Goal: Contribute content: Add original content to the website for others to see

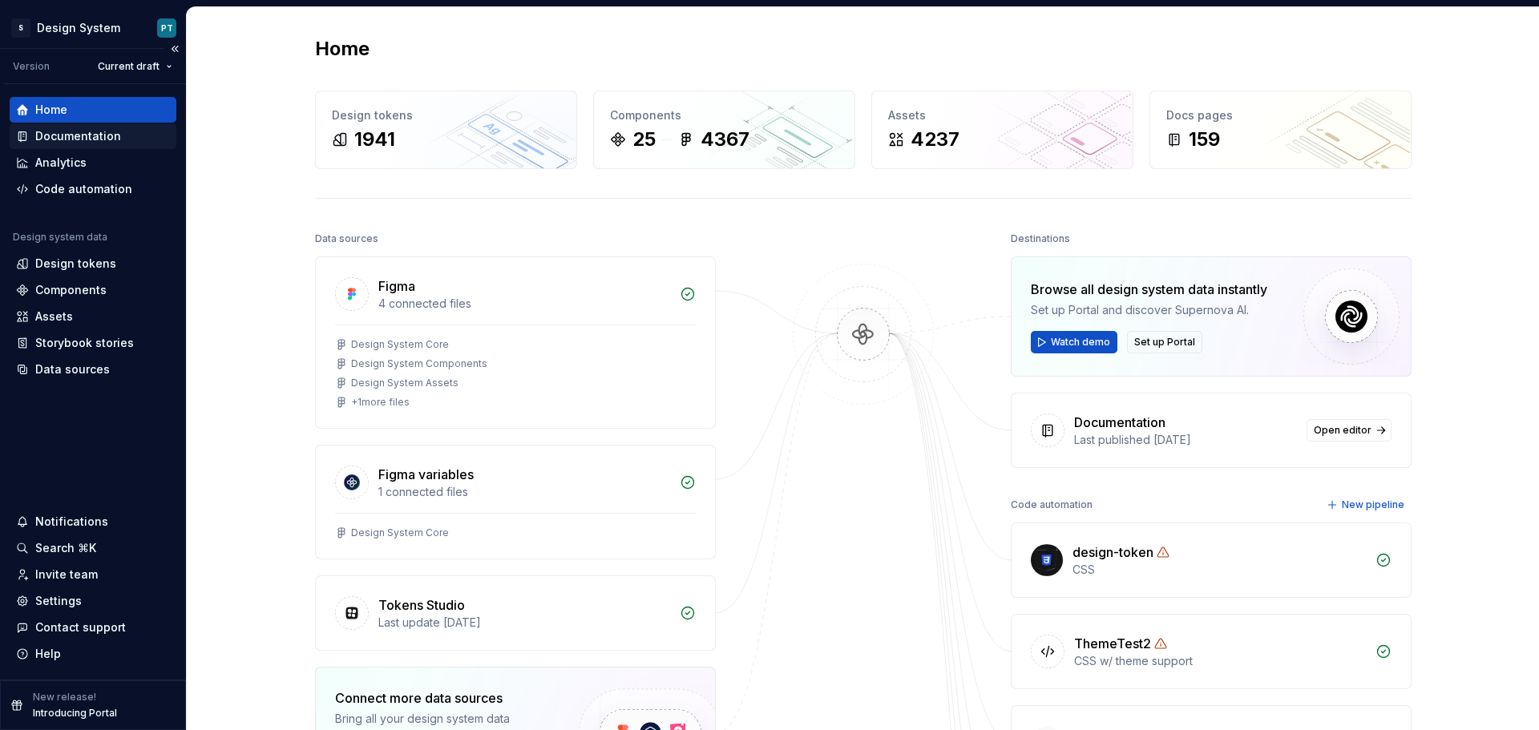
click at [122, 131] on div "Documentation" at bounding box center [93, 136] width 154 height 16
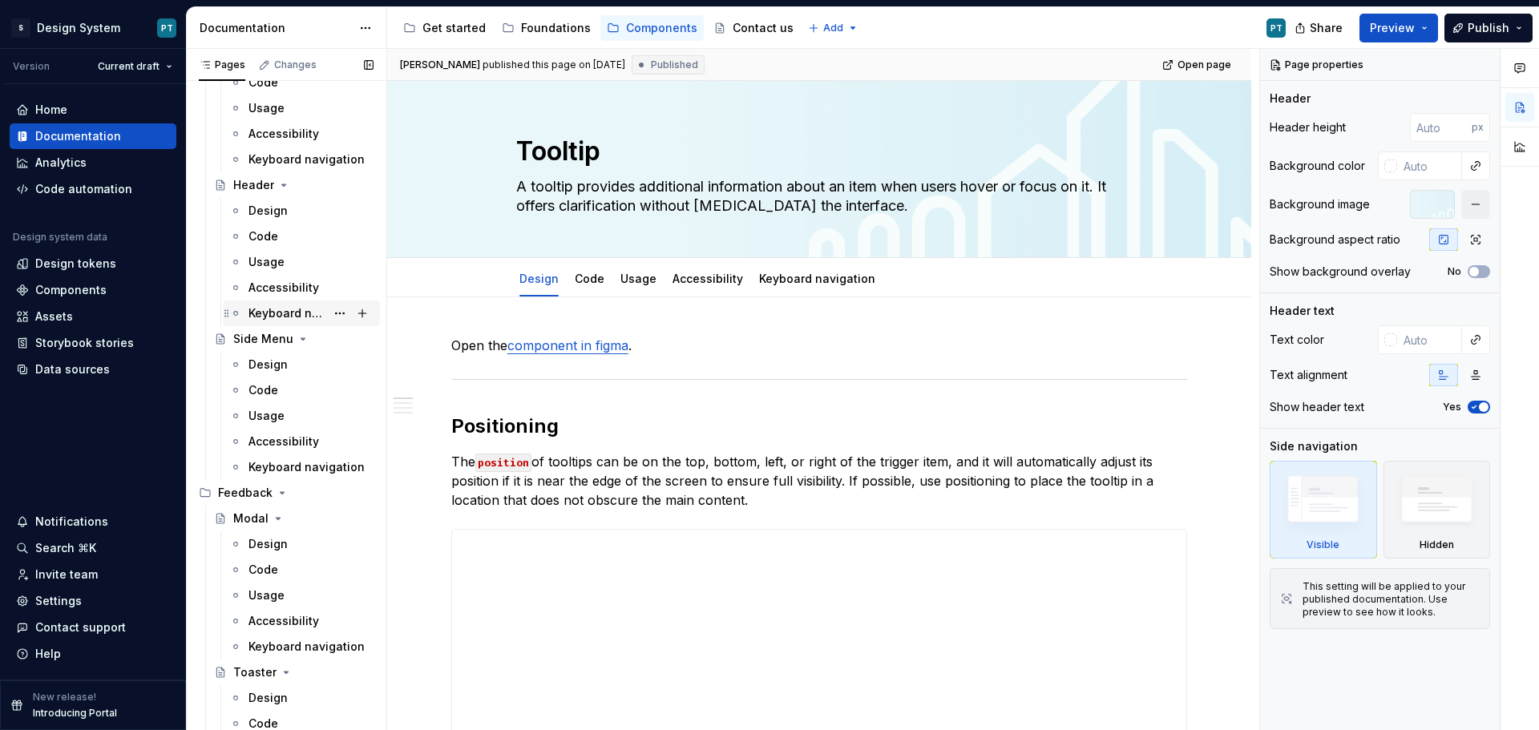
scroll to position [3126, 0]
click at [299, 369] on div "Design" at bounding box center [310, 363] width 125 height 22
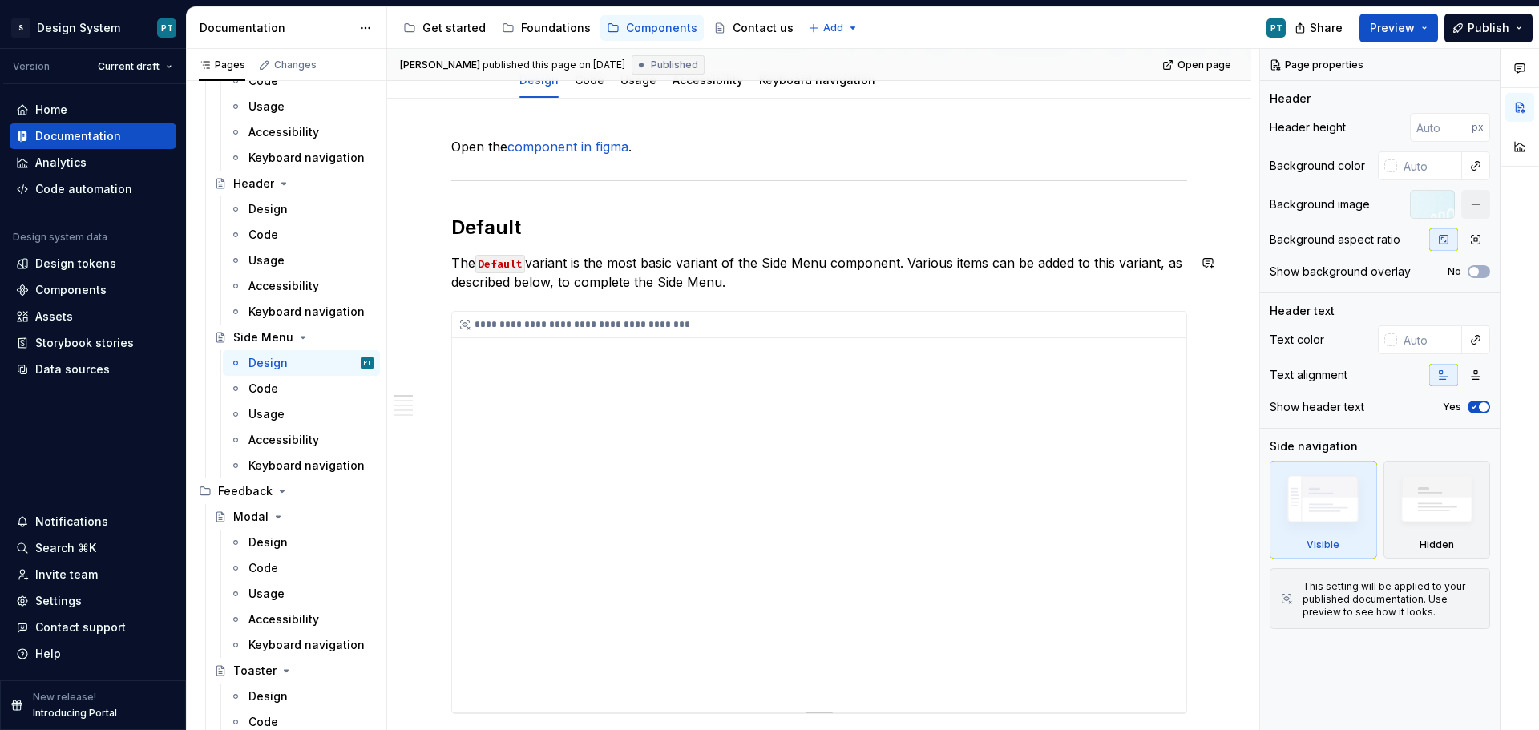
scroll to position [240, 0]
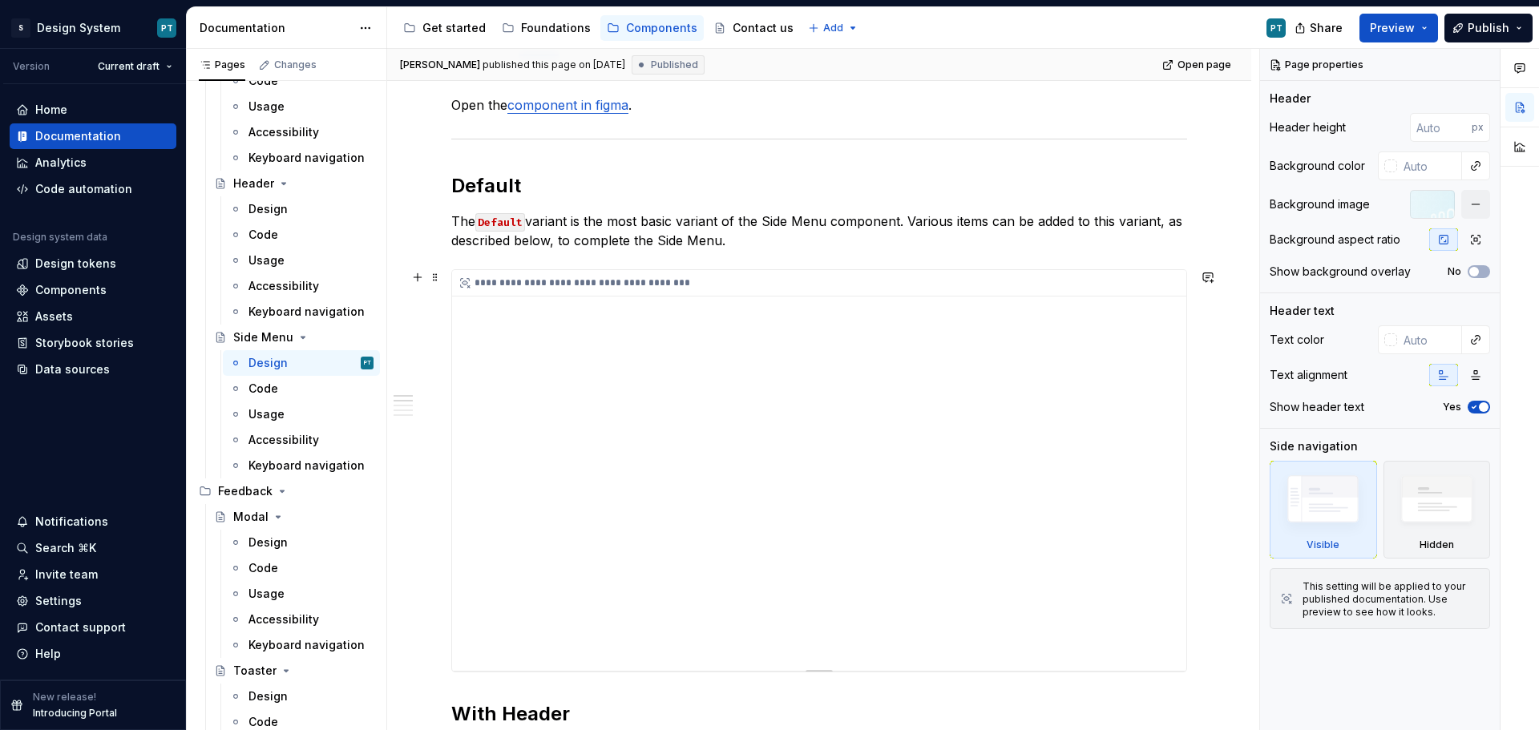
click at [796, 495] on div "**********" at bounding box center [819, 470] width 734 height 401
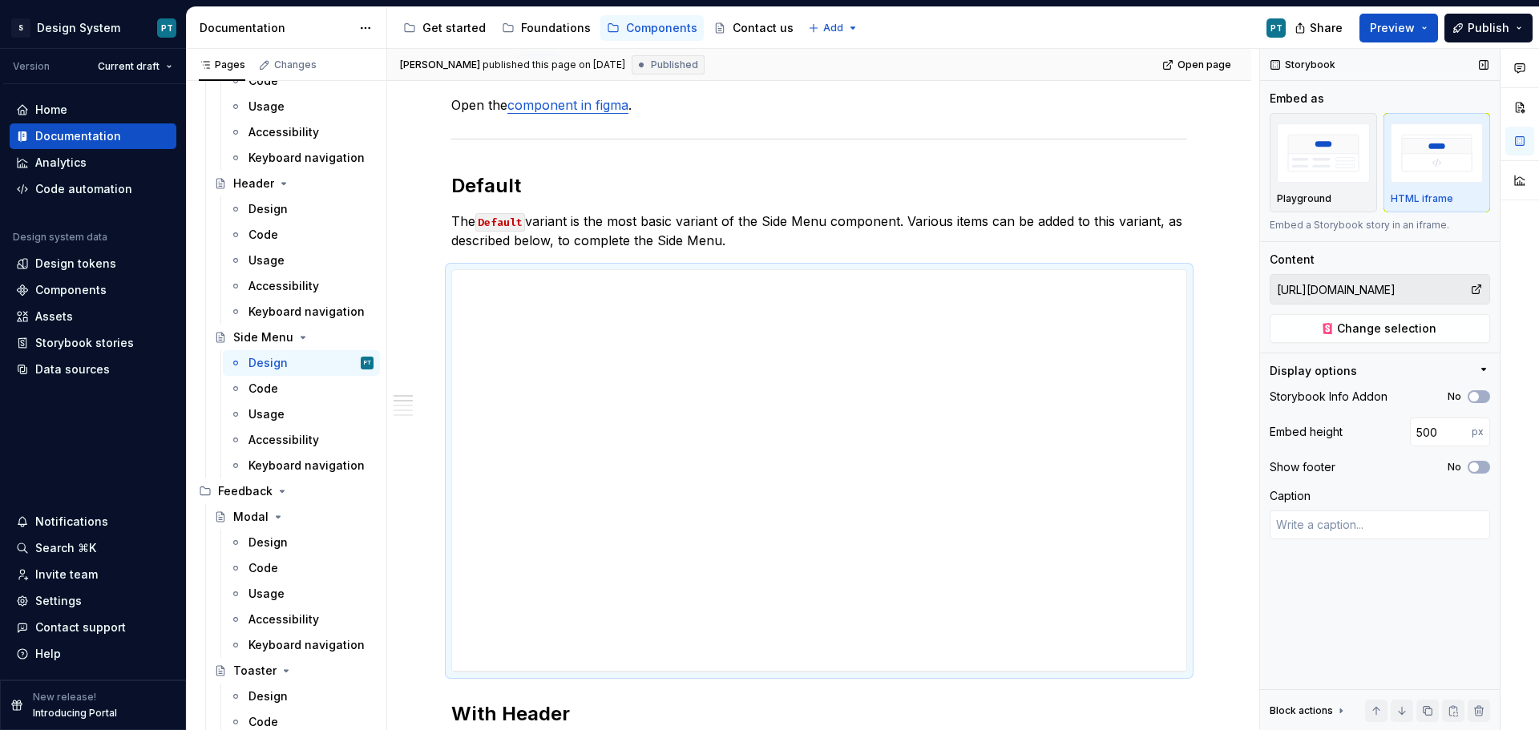
click at [1401, 294] on input "[URL][DOMAIN_NAME]" at bounding box center [1370, 289] width 200 height 29
click at [1412, 330] on span "Change selection" at bounding box center [1386, 329] width 99 height 16
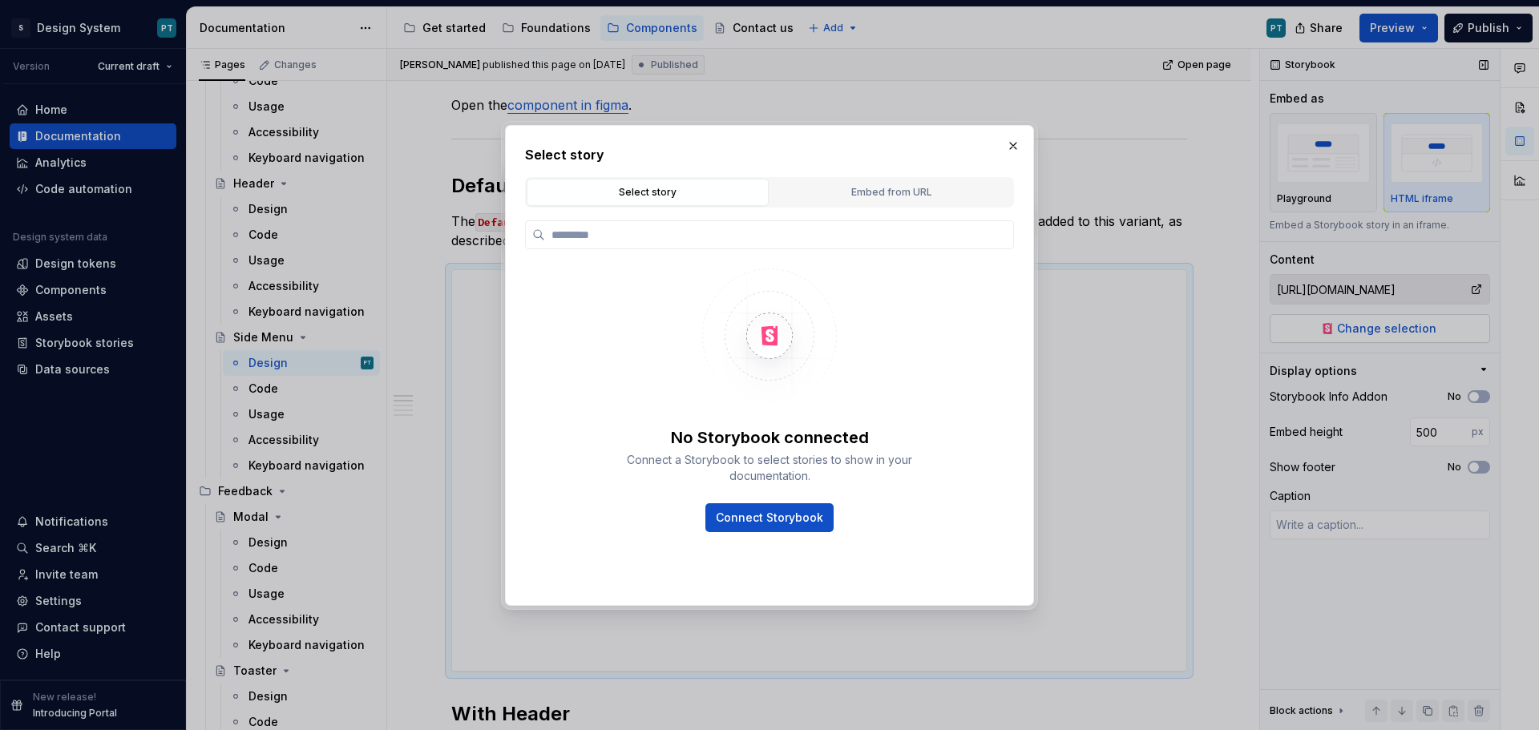
type textarea "*"
click at [906, 200] on div "Embed from URL" at bounding box center [891, 192] width 231 height 16
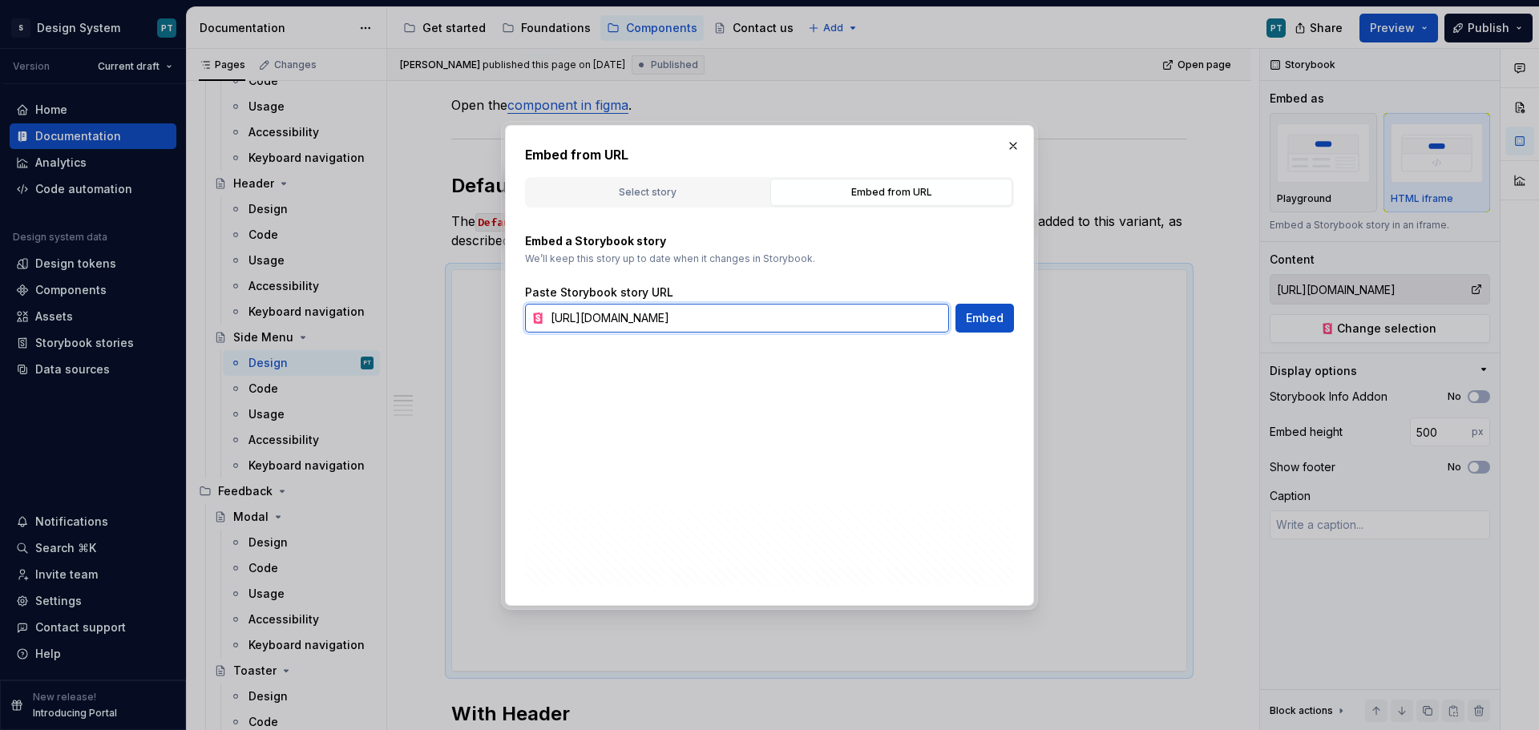
drag, startPoint x: 552, startPoint y: 318, endPoint x: 1104, endPoint y: 321, distance: 551.4
click at [1104, 321] on div "Embed from URL Select story Embed from URL No Storybook connected Connect a Sto…" at bounding box center [769, 365] width 1539 height 730
paste input "default"
type input "[URL][DOMAIN_NAME]"
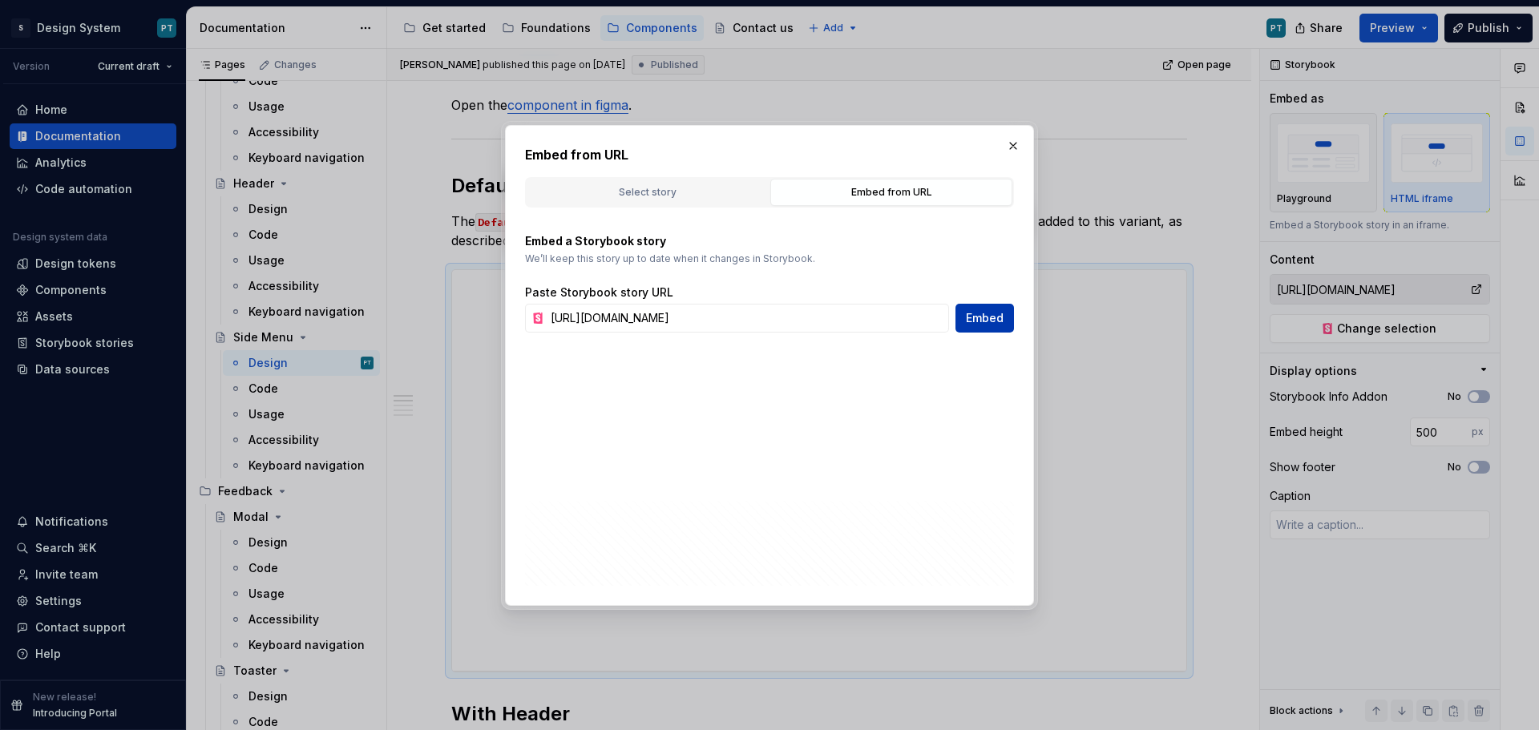
click at [999, 316] on span "Embed" at bounding box center [985, 318] width 38 height 16
type textarea "*"
type input "[URL][DOMAIN_NAME]"
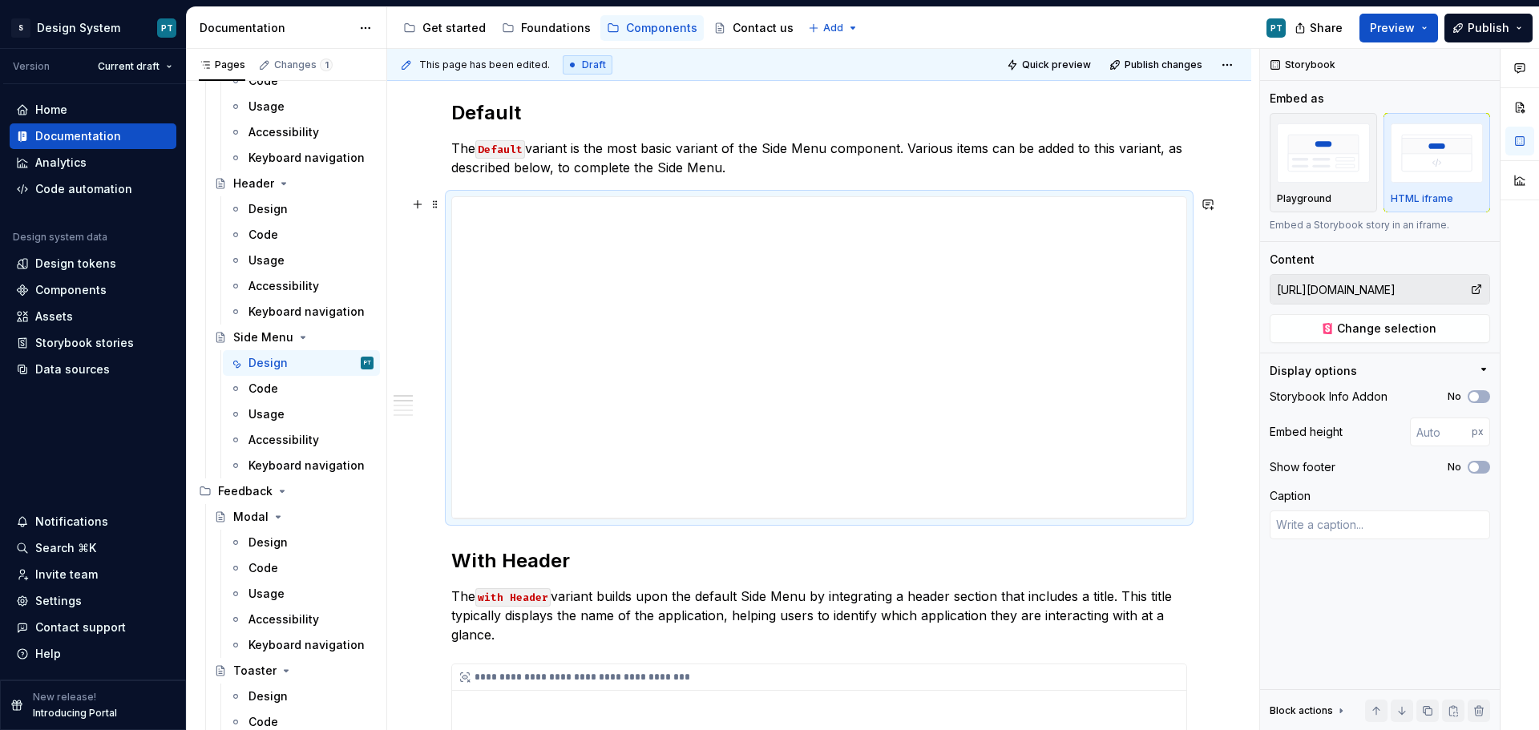
scroll to position [481, 0]
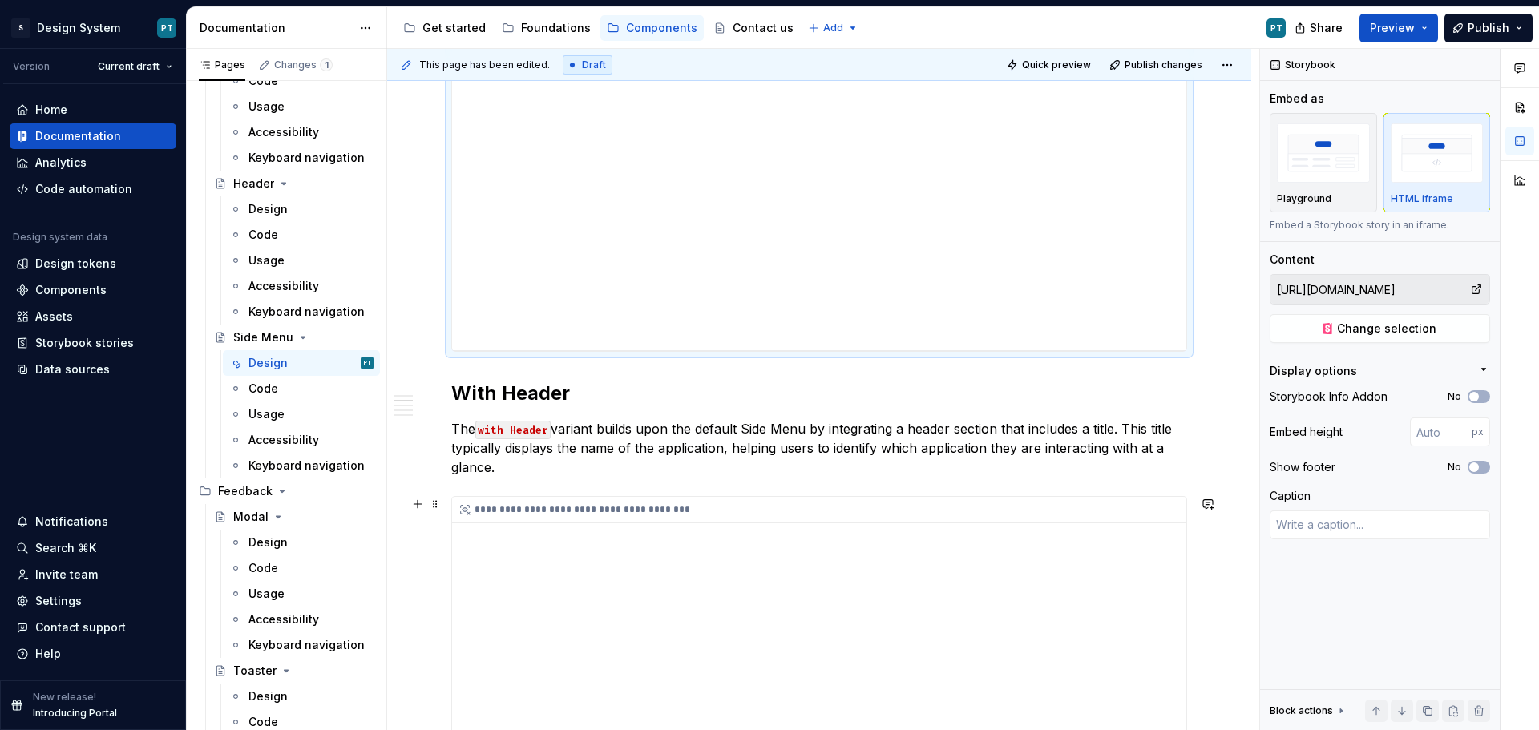
type textarea "*"
type input "[URL][DOMAIN_NAME]"
type input "500"
click at [987, 609] on div "**********" at bounding box center [819, 697] width 734 height 401
type textarea "*"
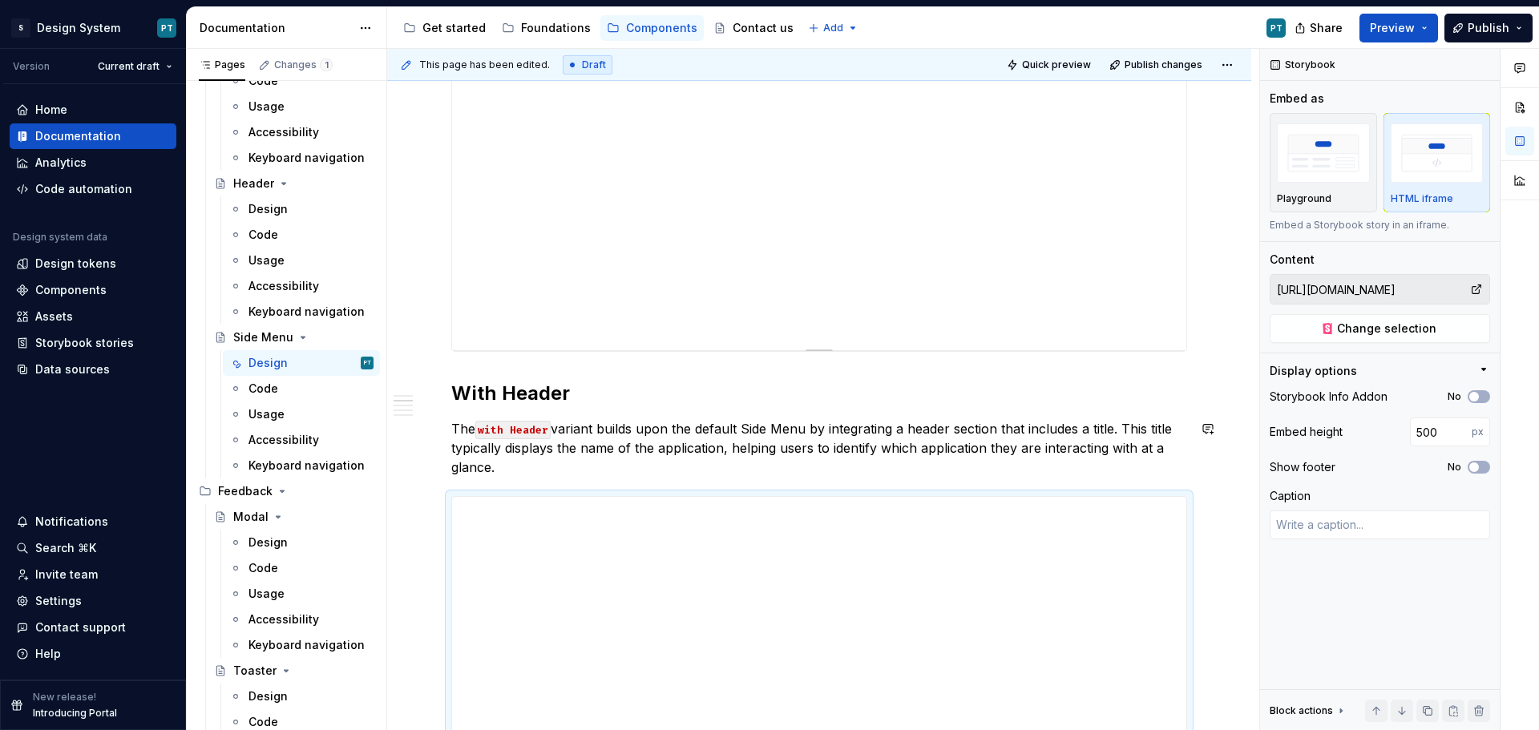
type input "[URL][DOMAIN_NAME]"
click at [1028, 260] on div "**********" at bounding box center [819, 190] width 734 height 321
type textarea "*"
click at [1430, 431] on input "number" at bounding box center [1441, 432] width 62 height 29
type input "500"
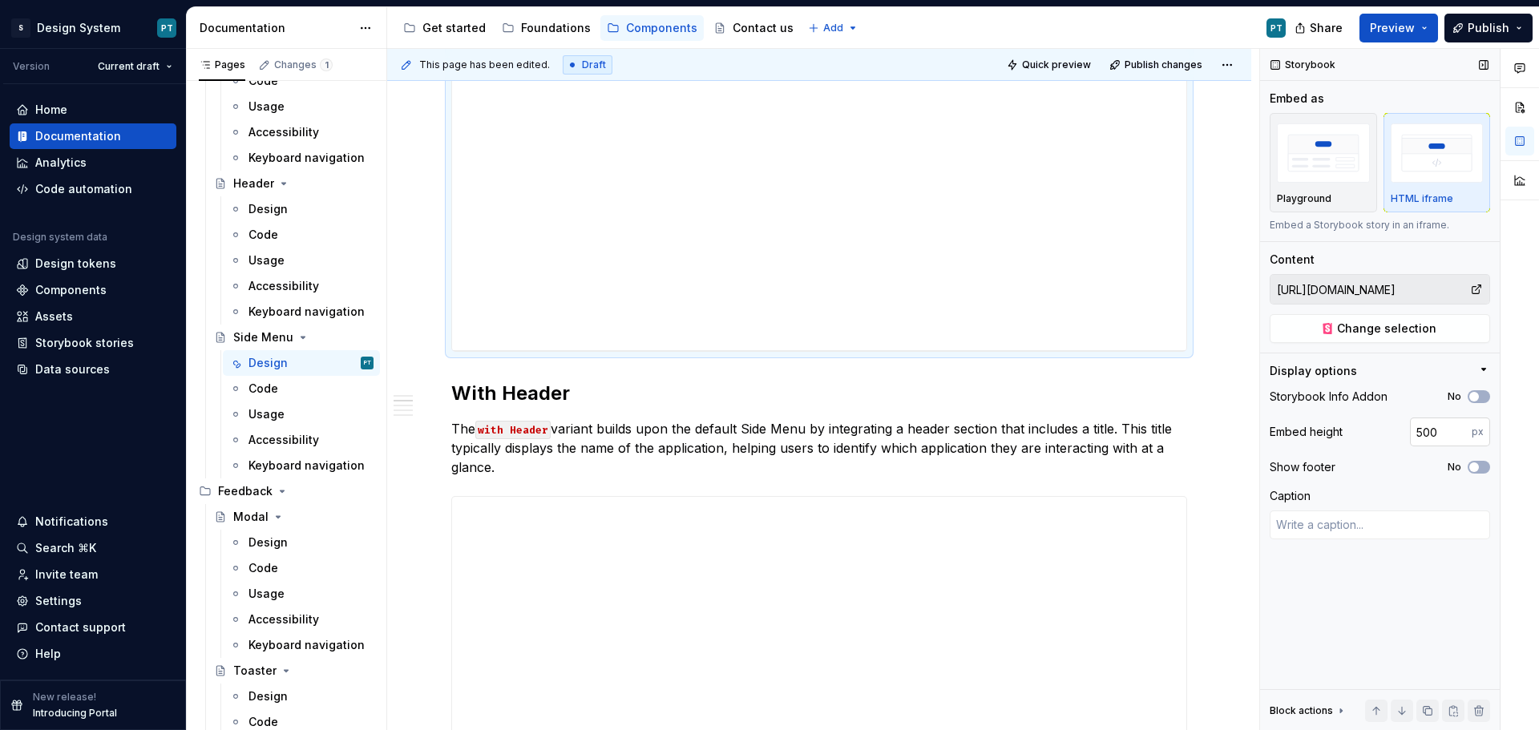
type textarea "*"
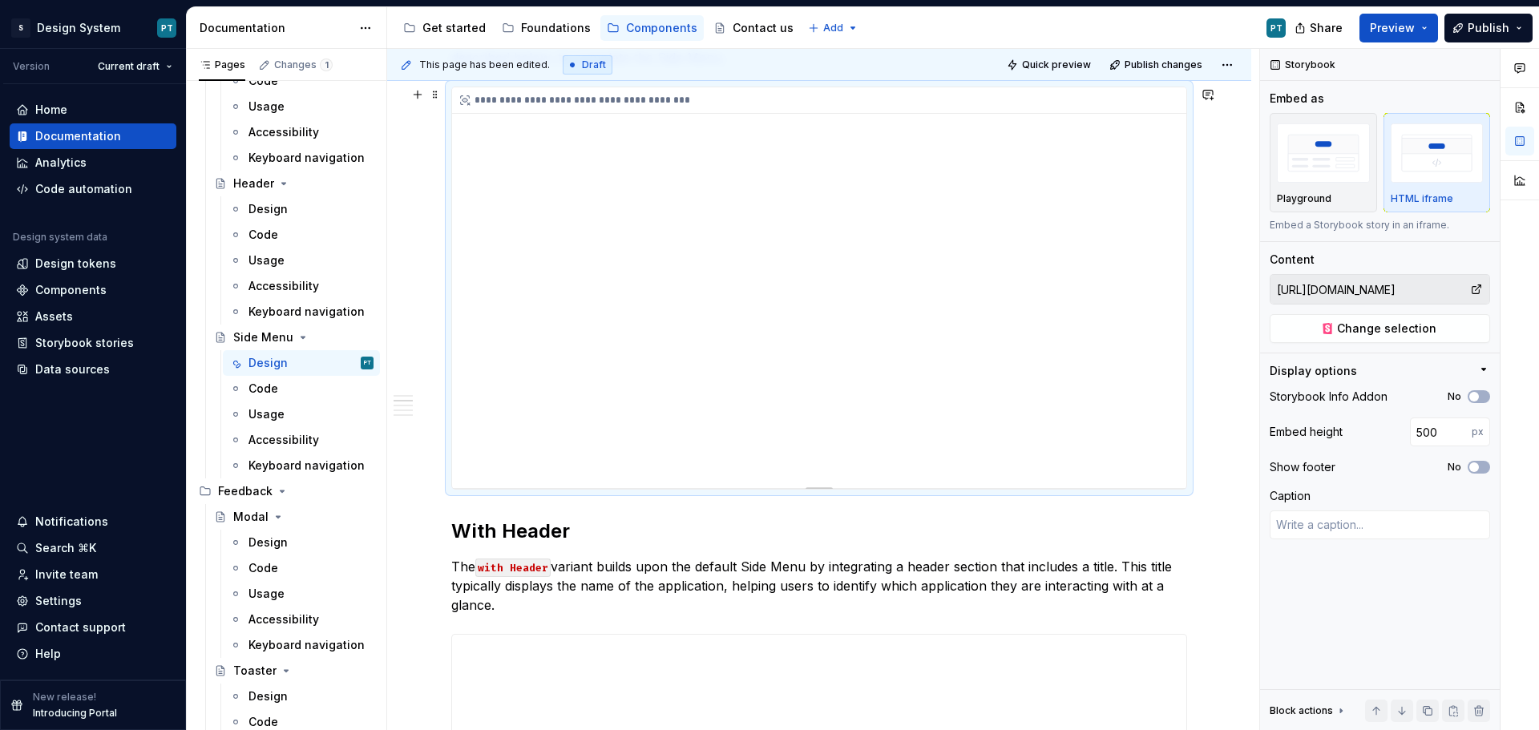
scroll to position [401, 0]
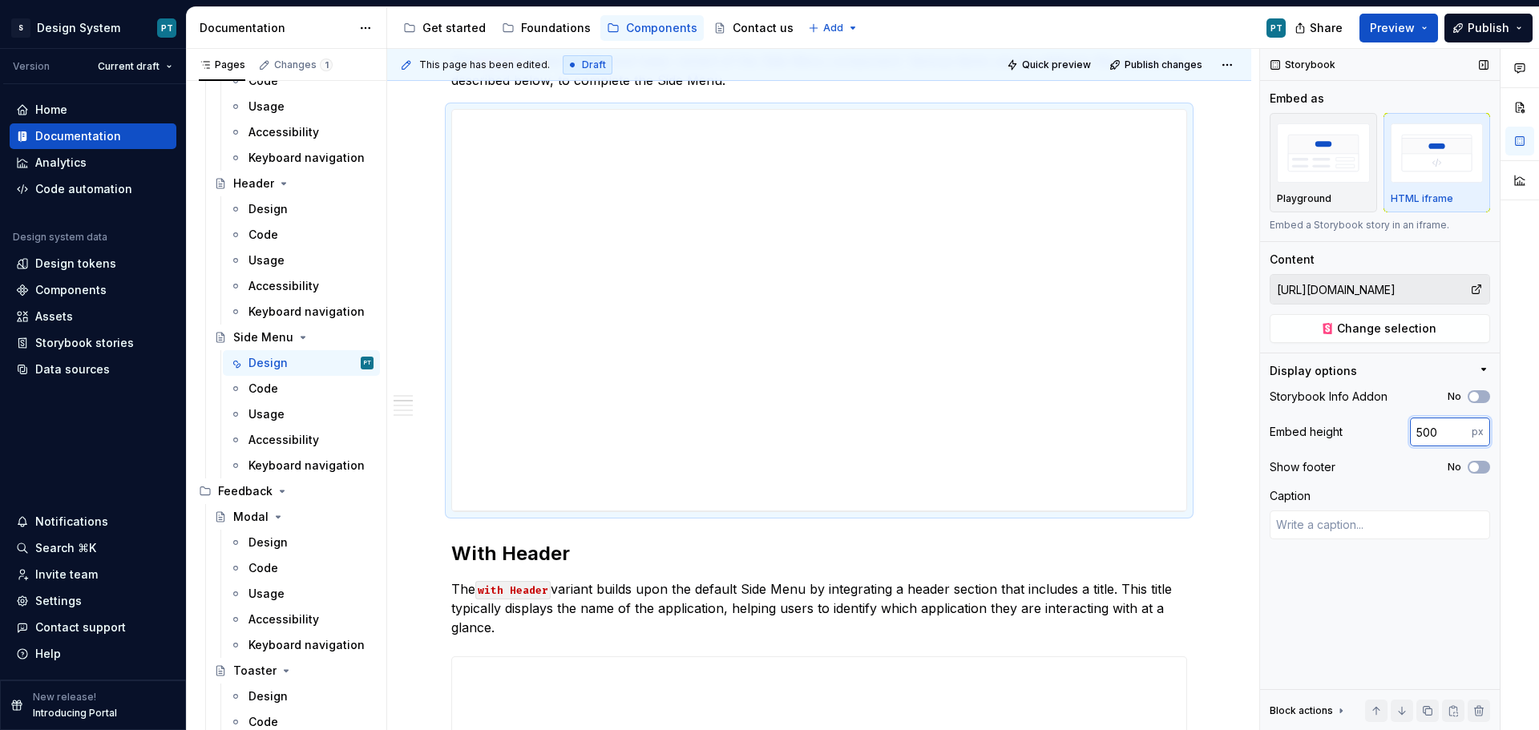
drag, startPoint x: 1423, startPoint y: 435, endPoint x: 1397, endPoint y: 432, distance: 26.6
click at [1397, 432] on div "Embed height 500 px" at bounding box center [1380, 432] width 220 height 29
click at [1437, 433] on input "600" at bounding box center [1441, 432] width 62 height 29
type input "600"
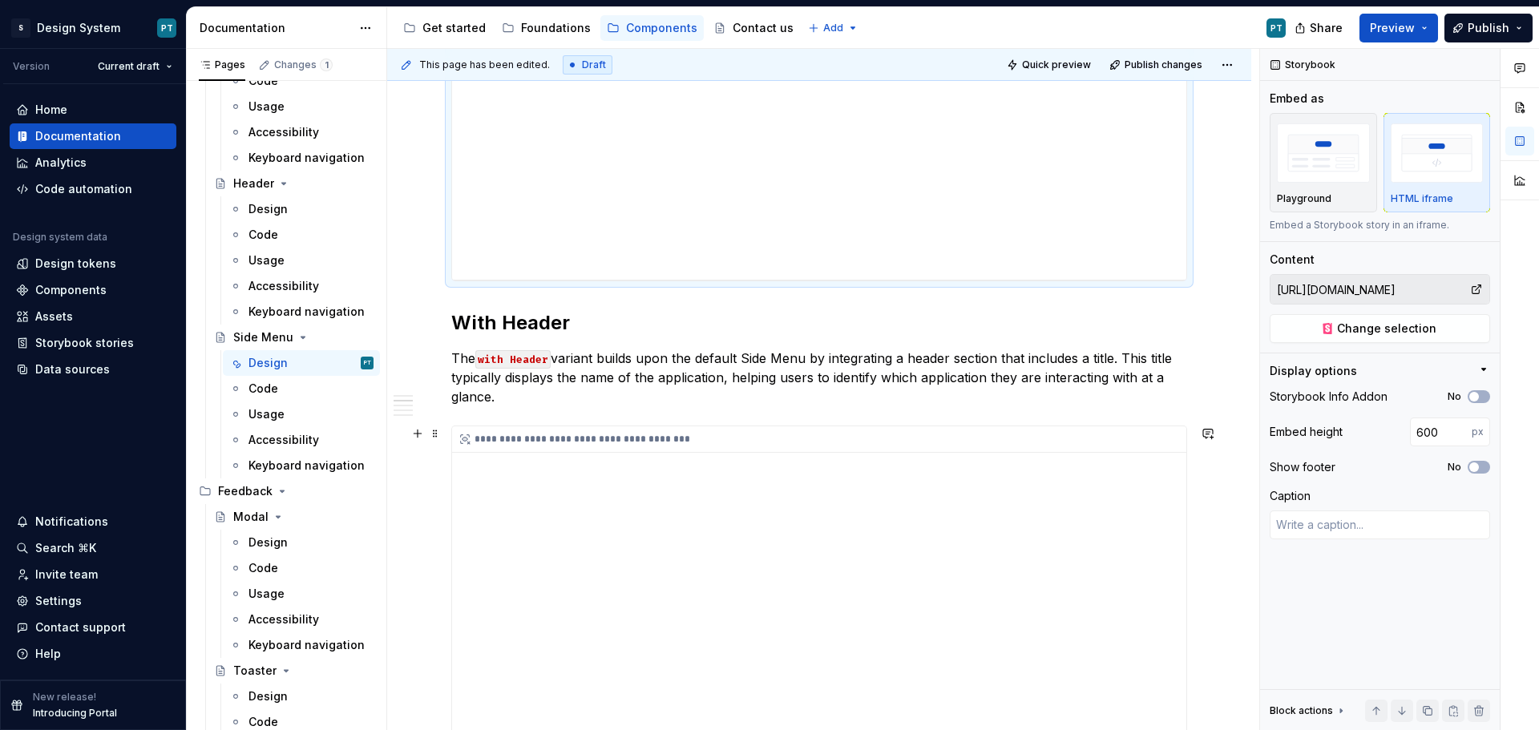
scroll to position [721, 0]
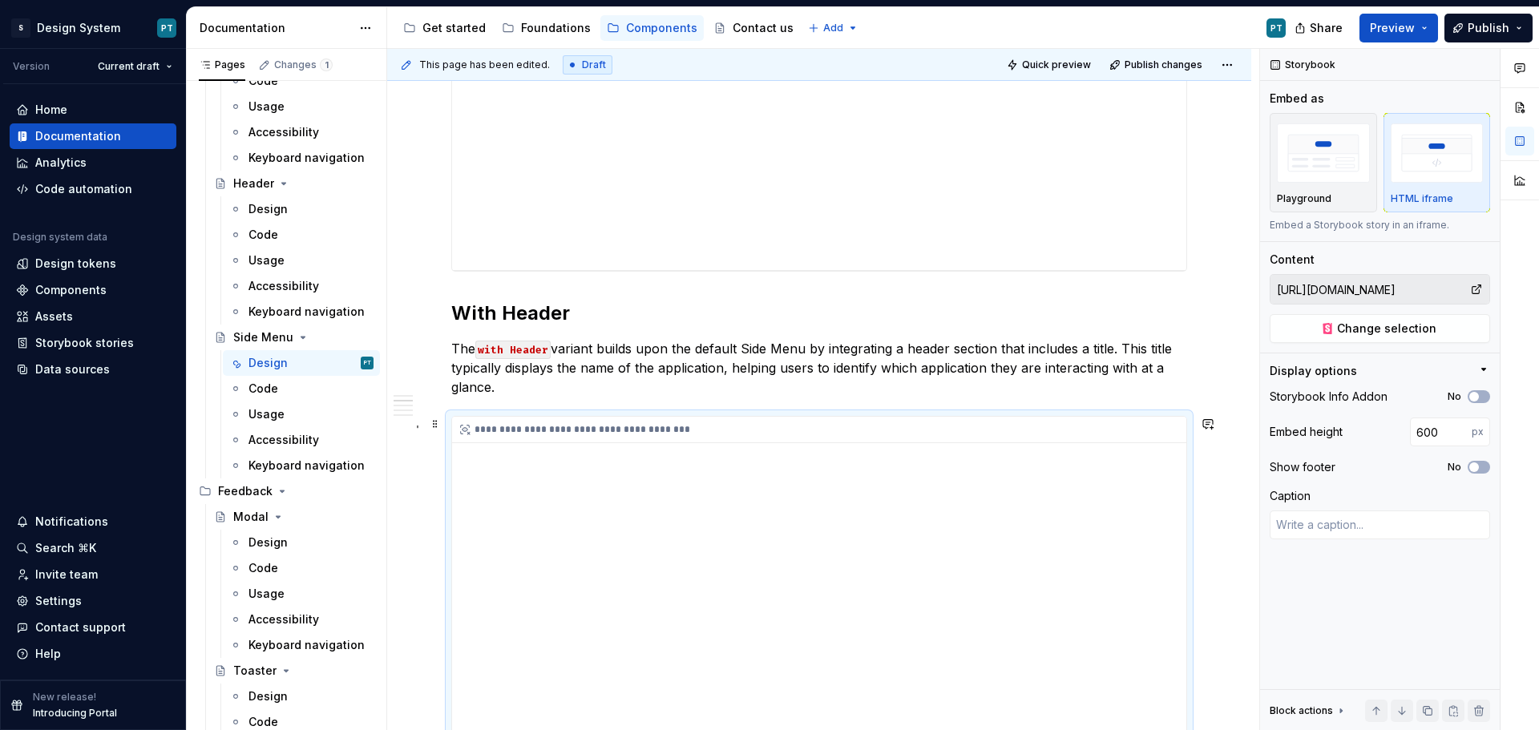
click at [880, 473] on div "**********" at bounding box center [819, 617] width 734 height 401
type textarea "*"
type input "[URL][DOMAIN_NAME]"
type input "500"
click at [1420, 335] on span "Change selection" at bounding box center [1386, 329] width 99 height 16
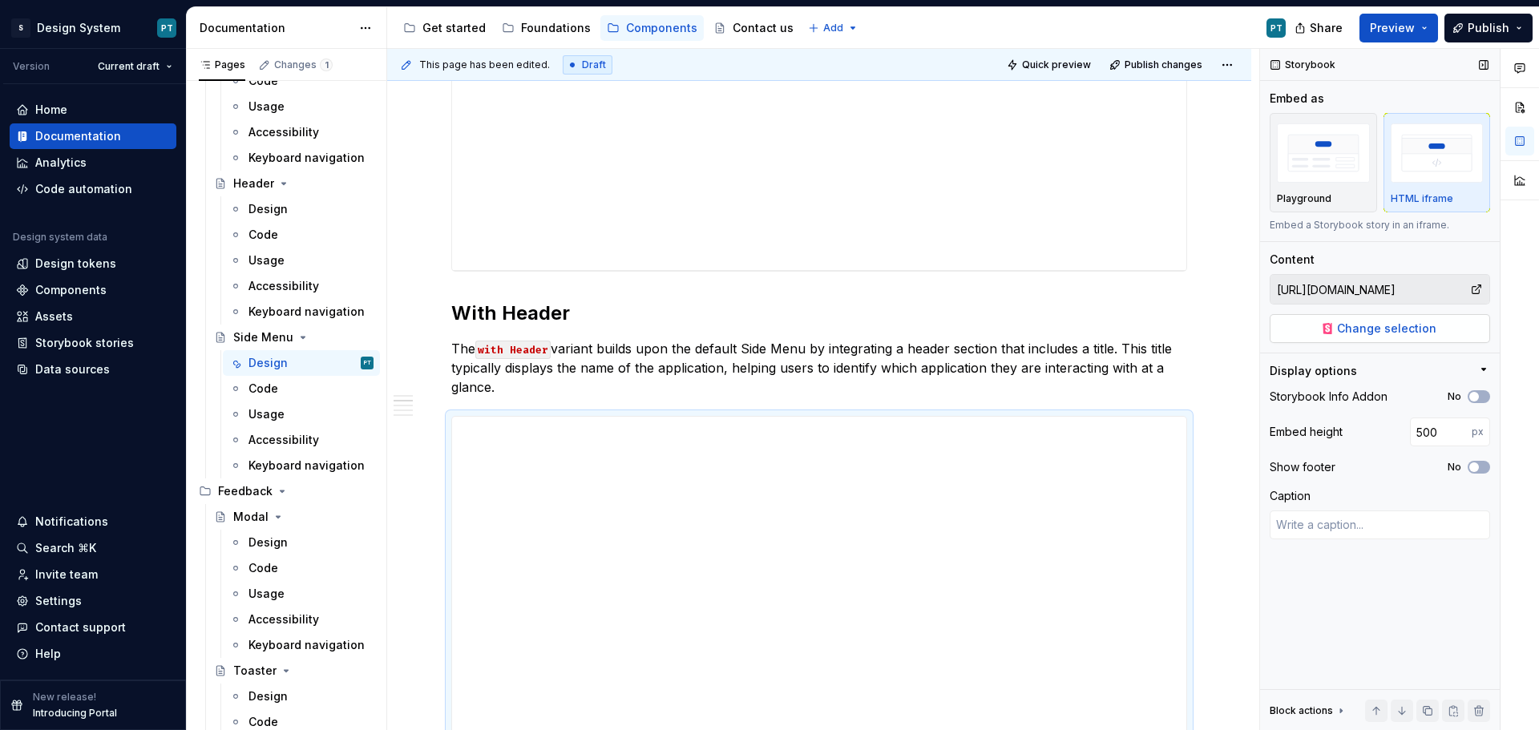
type textarea "*"
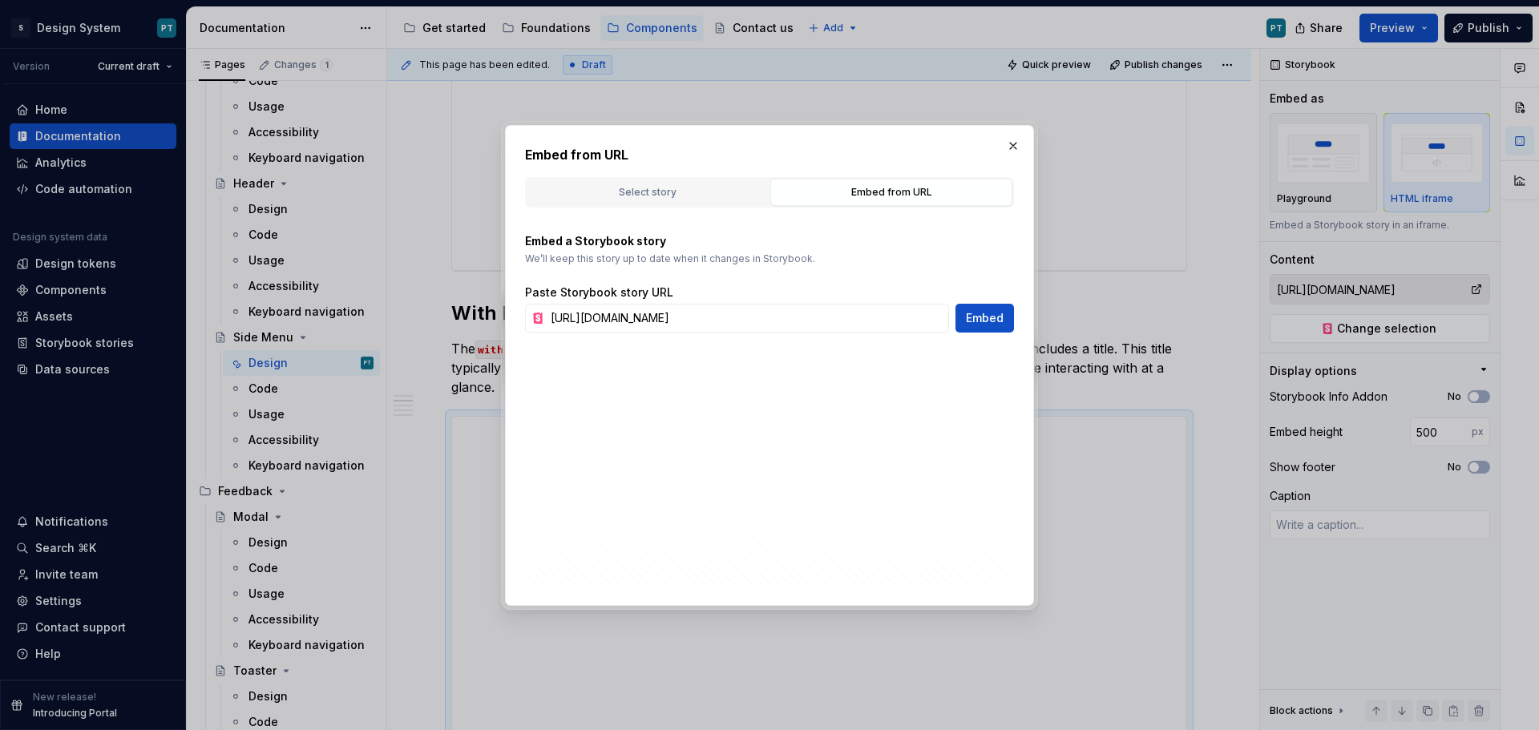
scroll to position [0, 0]
drag, startPoint x: 943, startPoint y: 320, endPoint x: 468, endPoint y: 323, distance: 474.5
click at [468, 323] on div "Embed from URL Select story Embed from URL No Storybook connected Connect a Sto…" at bounding box center [769, 365] width 1539 height 730
type input "[URL][DOMAIN_NAME]"
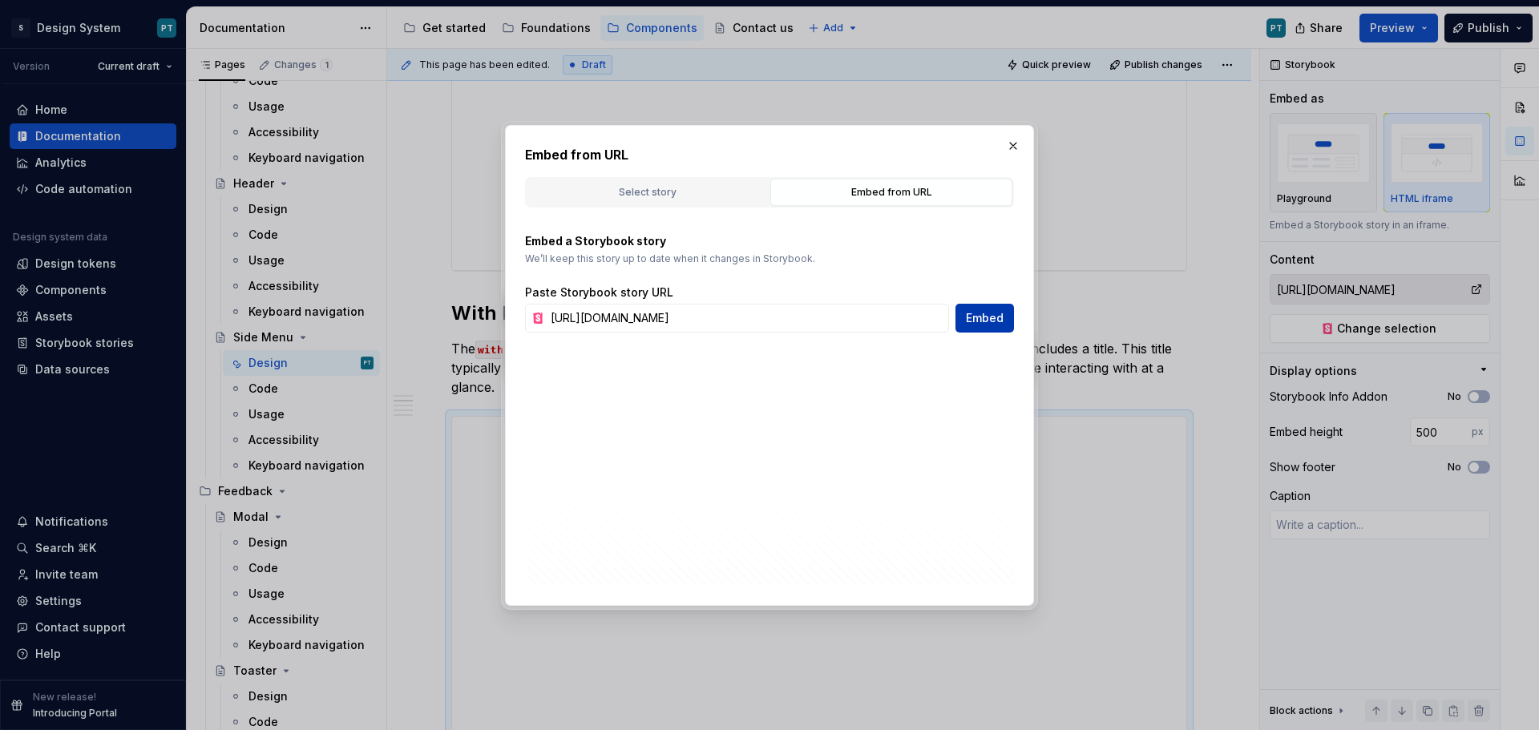
click at [963, 329] on button "Embed" at bounding box center [984, 318] width 59 height 29
type textarea "*"
type input "[URL][DOMAIN_NAME]"
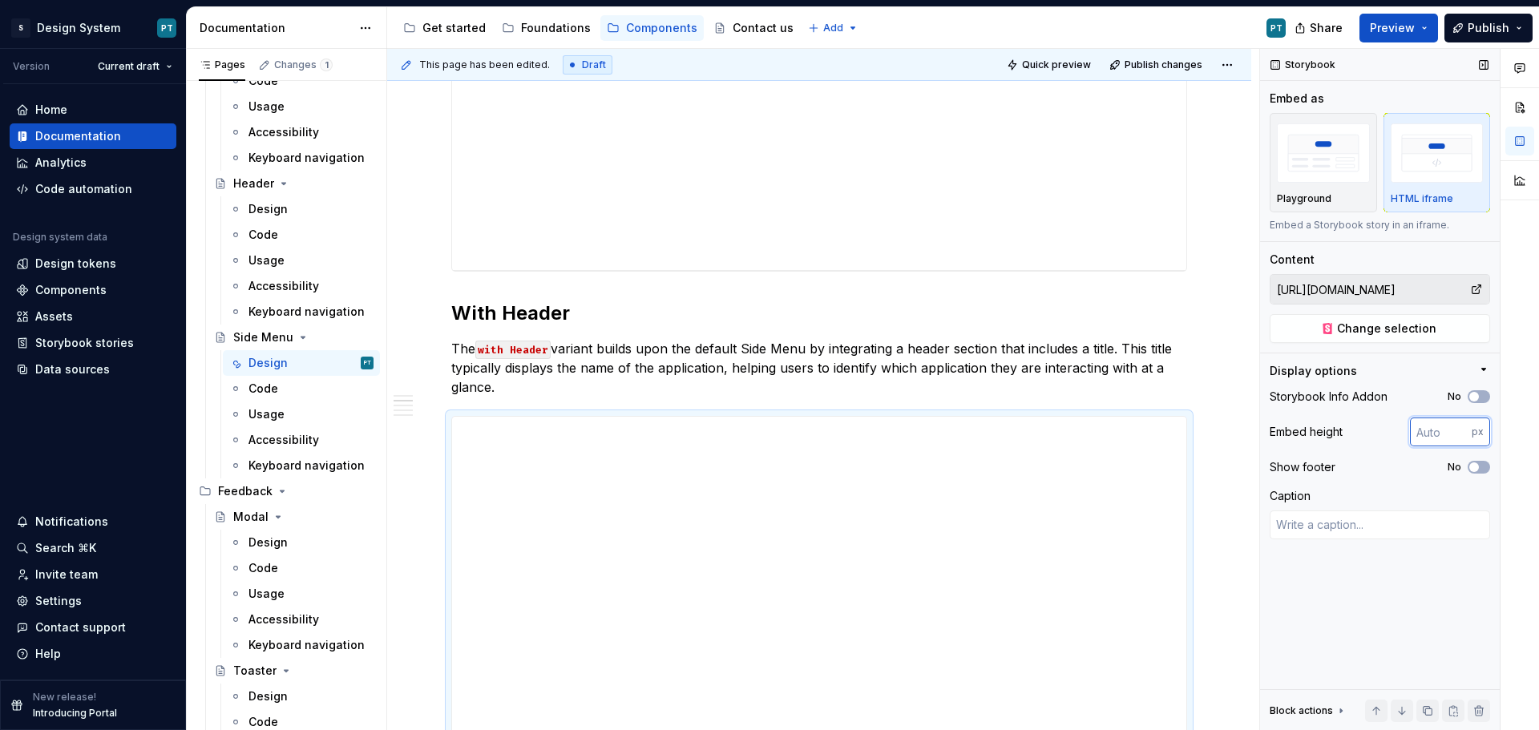
click at [1435, 428] on input "number" at bounding box center [1441, 432] width 62 height 29
type input "600"
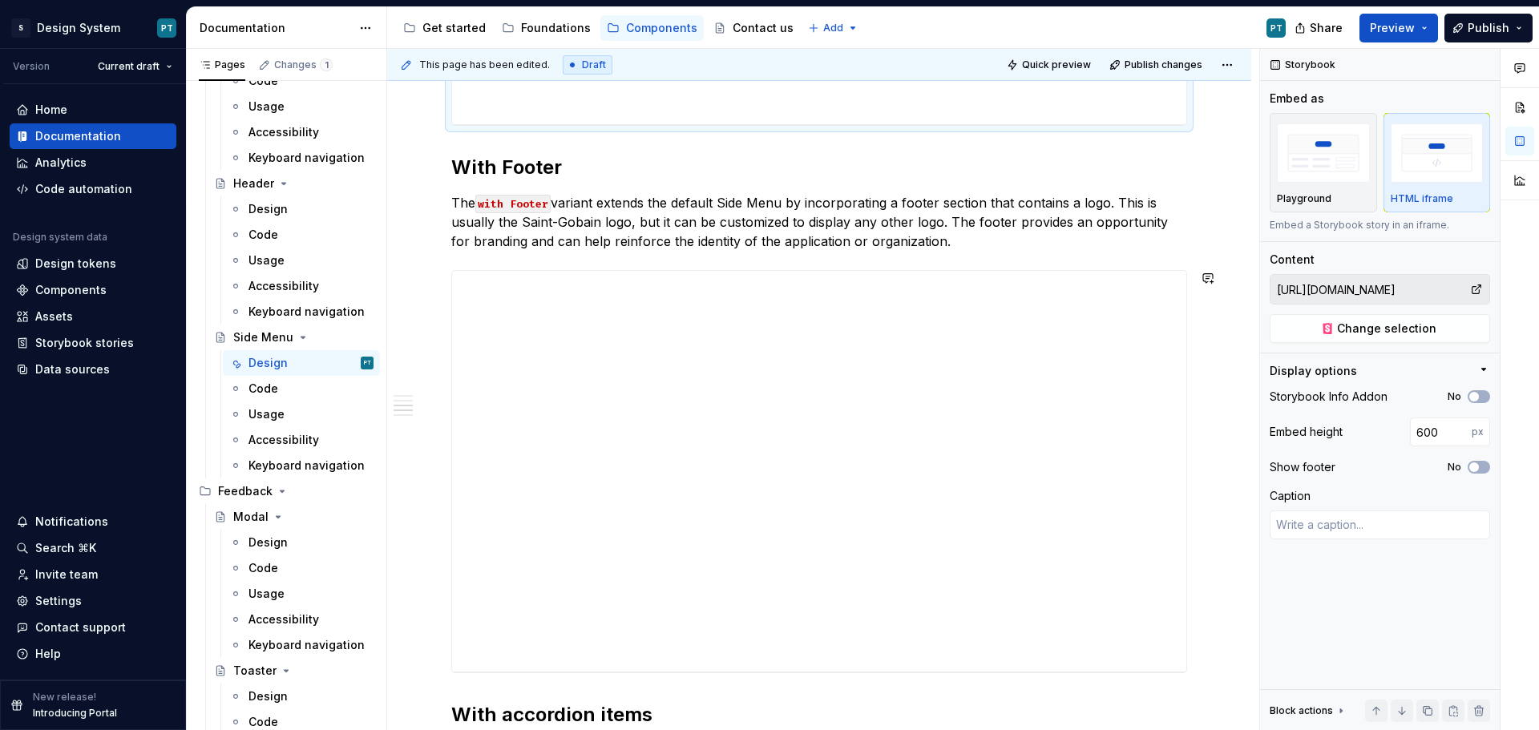
scroll to position [1523, 0]
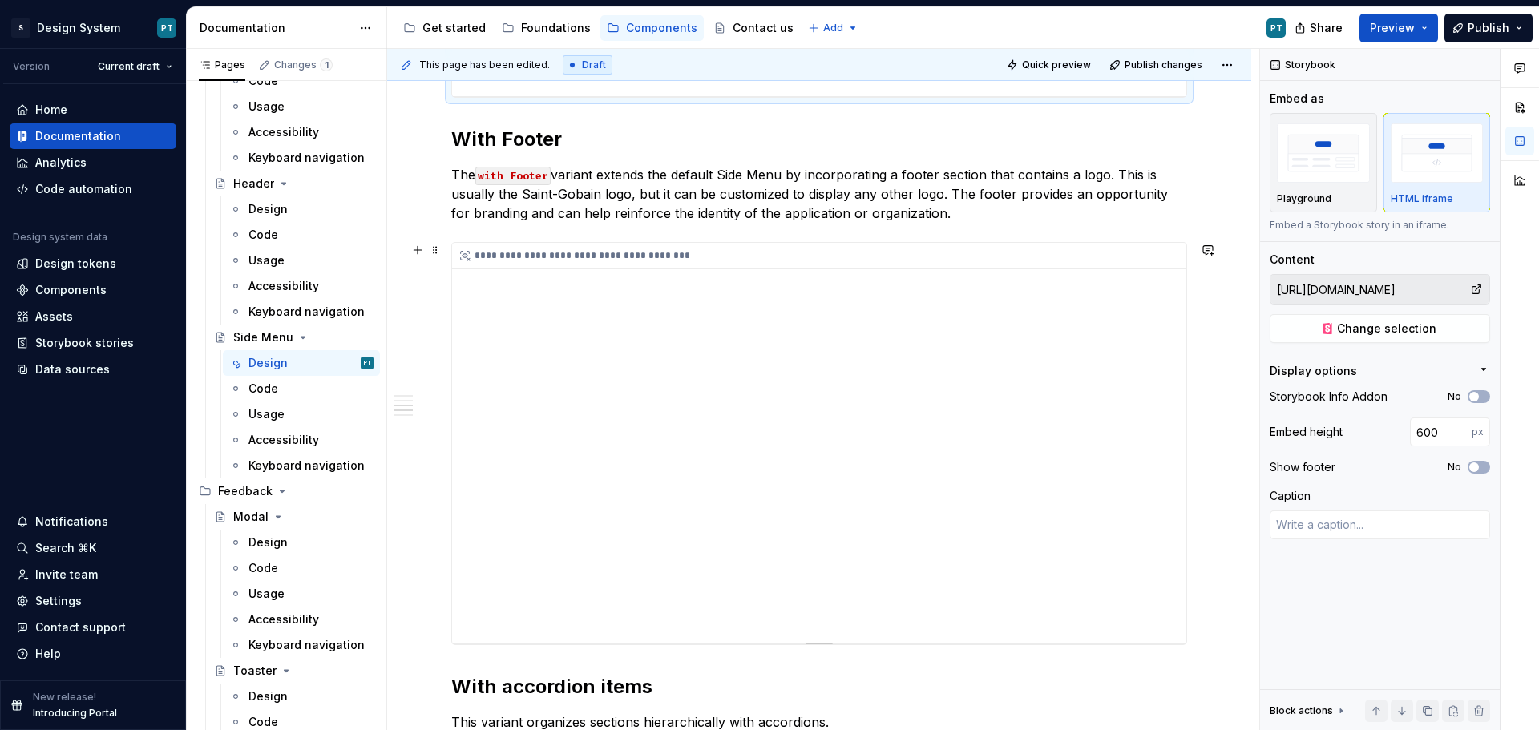
click at [1003, 425] on div "**********" at bounding box center [819, 443] width 734 height 401
type textarea "*"
type input "[URL][DOMAIN_NAME]"
type input "500"
click at [1429, 330] on span "Change selection" at bounding box center [1386, 329] width 99 height 16
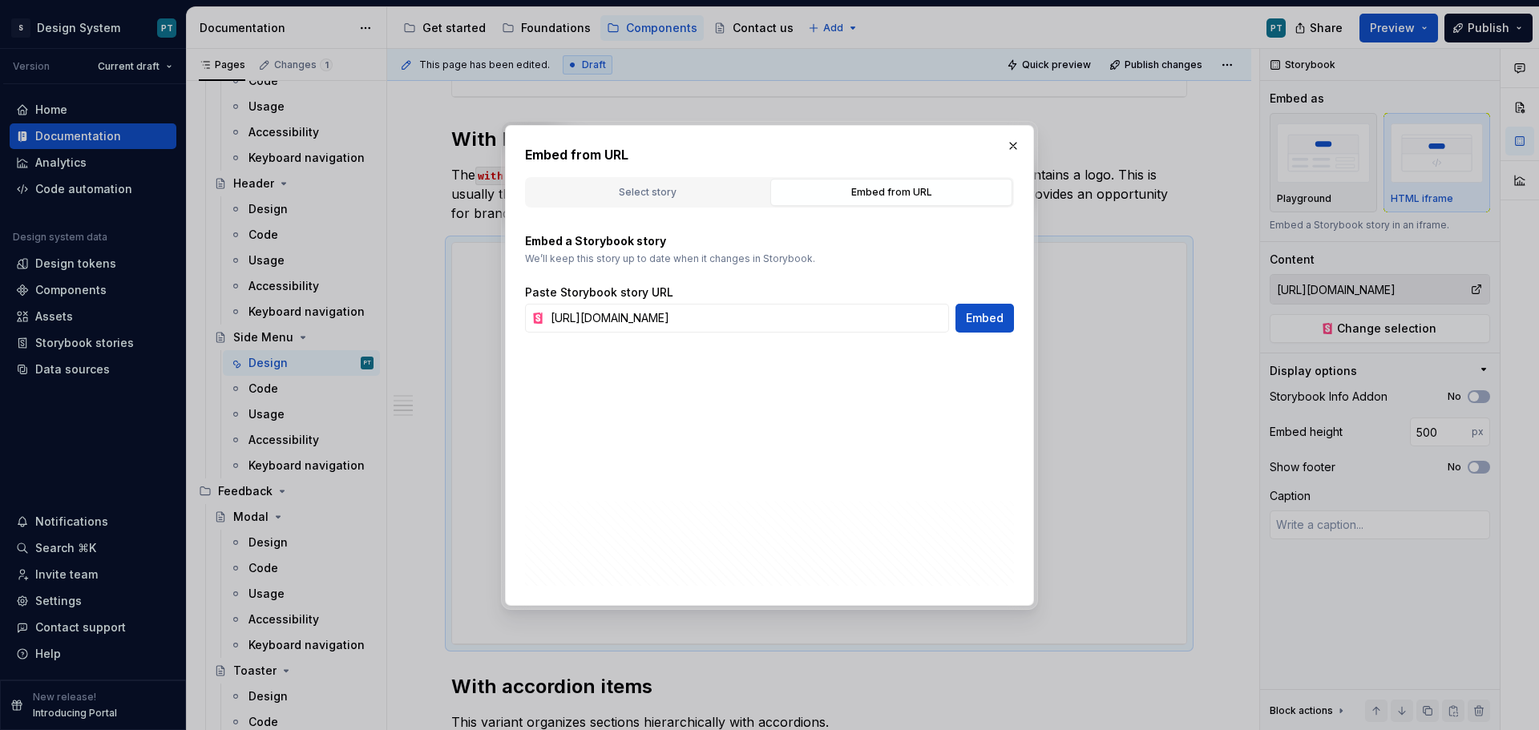
scroll to position [0, 866]
type textarea "*"
drag, startPoint x: 942, startPoint y: 317, endPoint x: 434, endPoint y: 313, distance: 507.4
click at [434, 313] on div "Embed from URL Select story Embed from URL No Storybook connected Connect a Sto…" at bounding box center [769, 365] width 1539 height 730
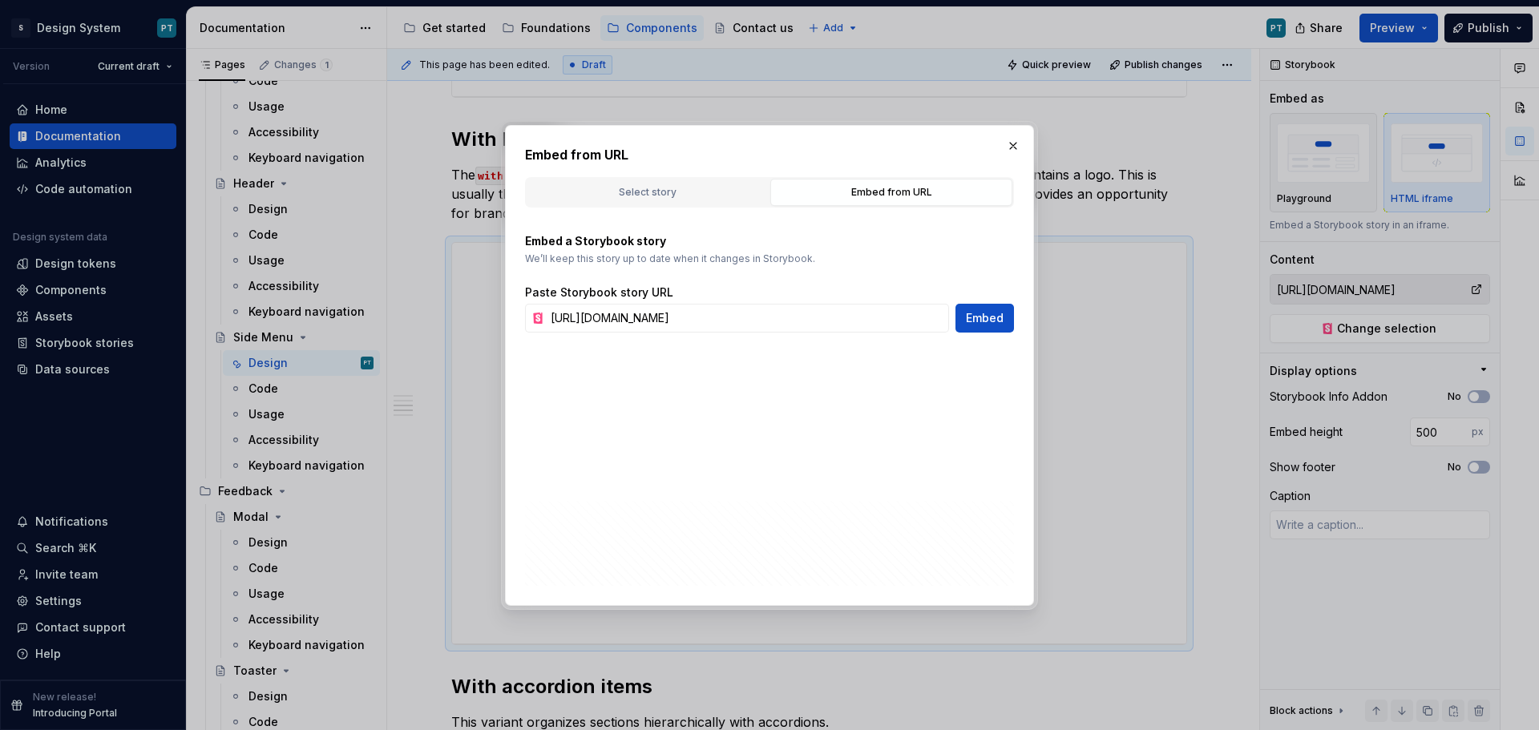
scroll to position [0, 120]
type input "[URL][DOMAIN_NAME]"
click at [990, 317] on span "Embed" at bounding box center [985, 318] width 38 height 16
type textarea "*"
type input "[URL][DOMAIN_NAME]"
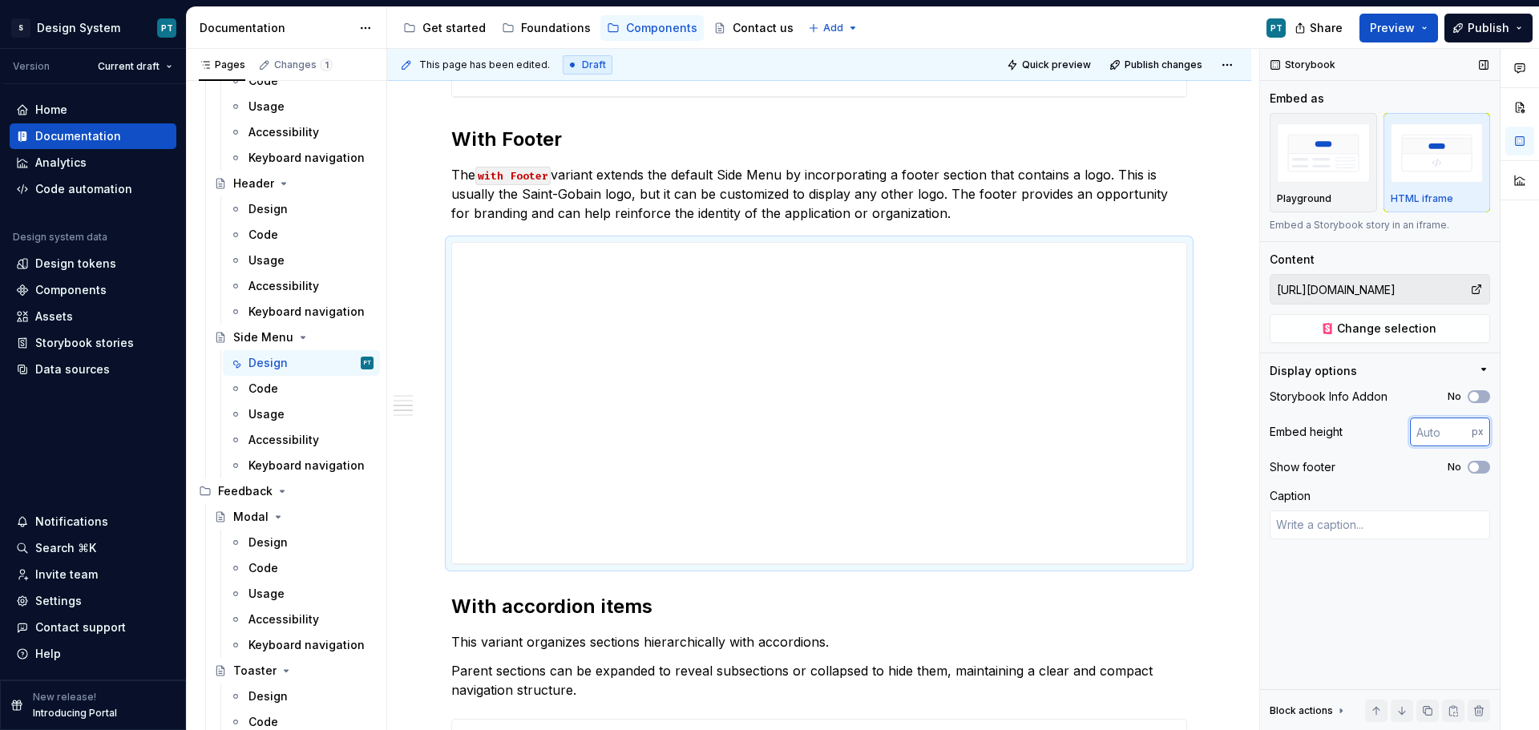
click at [1437, 436] on input "number" at bounding box center [1441, 432] width 62 height 29
type input "600"
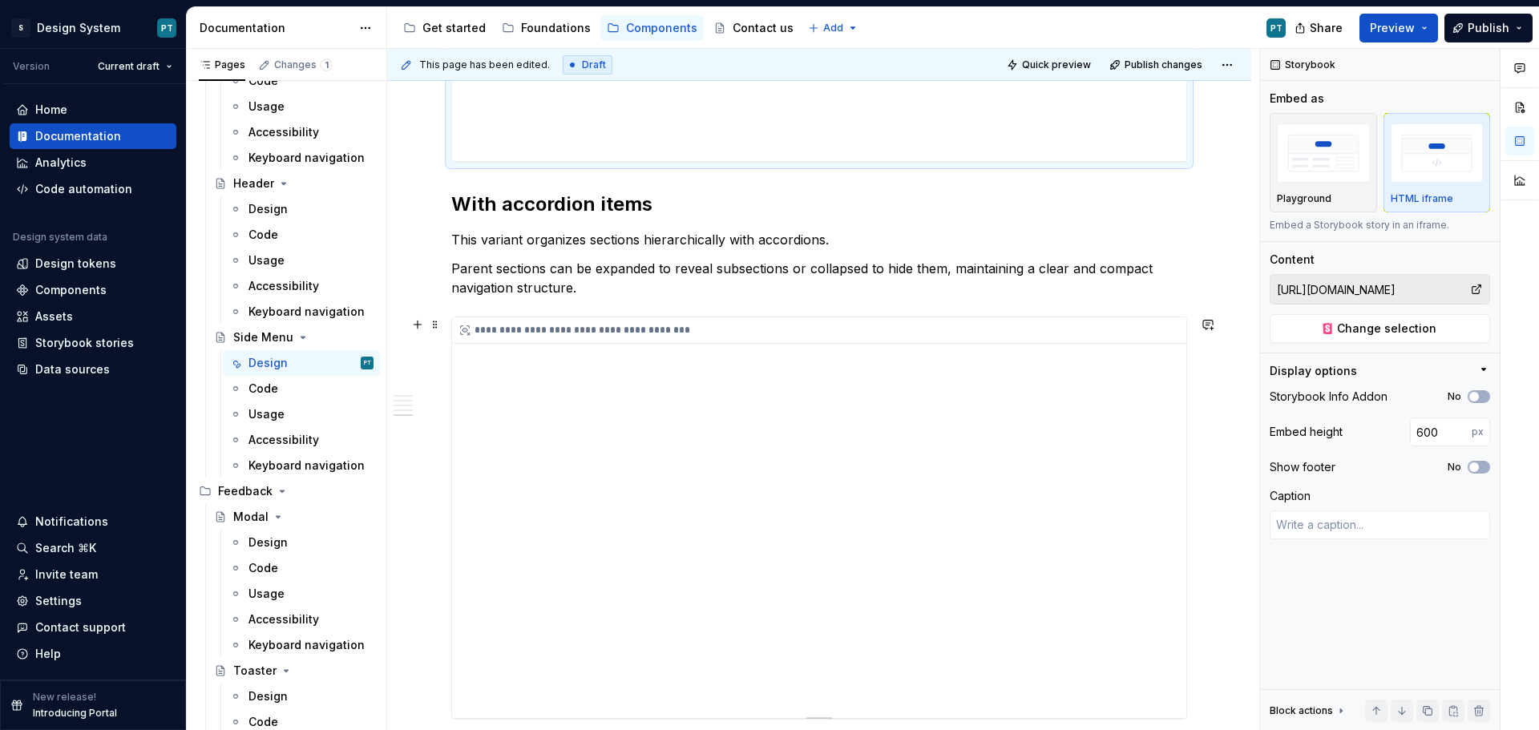
scroll to position [2324, 0]
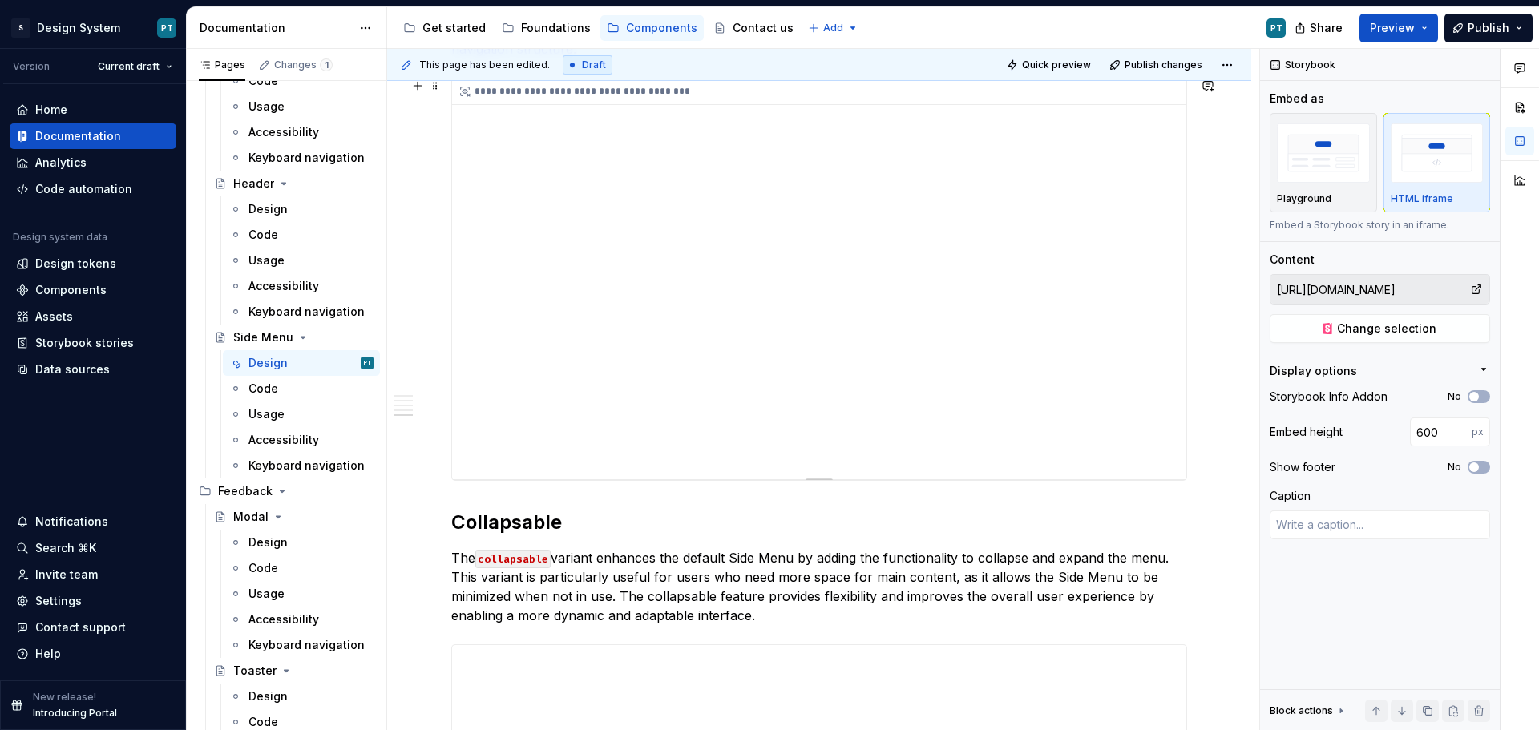
type textarea "*"
type input "[URL][DOMAIN_NAME]"
type input "500"
click at [968, 353] on div "**********" at bounding box center [819, 279] width 734 height 401
click at [1390, 330] on span "Change selection" at bounding box center [1386, 329] width 99 height 16
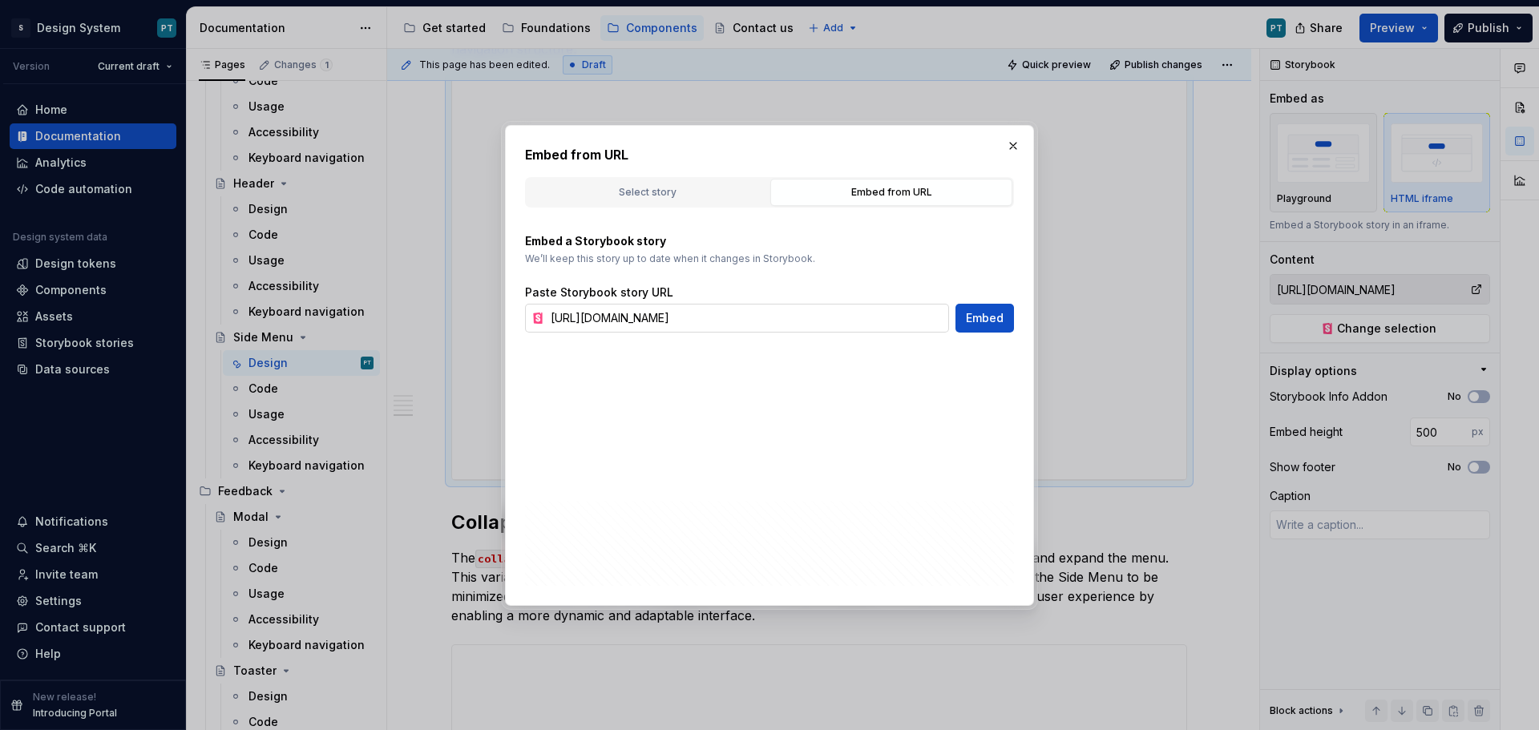
scroll to position [0, 477]
type textarea "*"
drag, startPoint x: 947, startPoint y: 320, endPoint x: 341, endPoint y: 314, distance: 605.2
click at [341, 314] on div "Embed from URL Select story Embed from URL No Storybook connected Connect a Sto…" at bounding box center [769, 365] width 1539 height 730
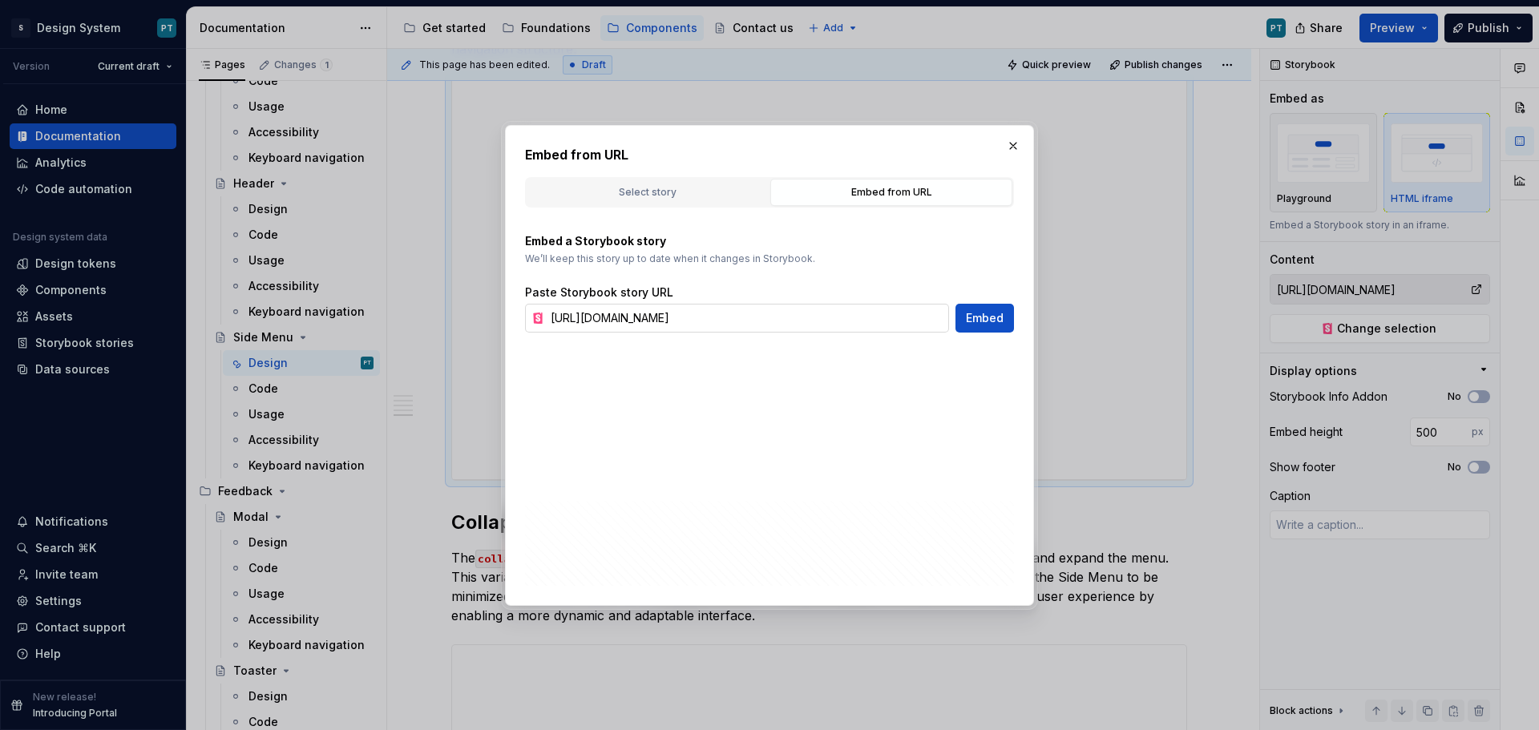
scroll to position [0, 176]
type input "[URL][DOMAIN_NAME]"
click at [982, 324] on span "Embed" at bounding box center [985, 318] width 38 height 16
type textarea "*"
type input "[URL][DOMAIN_NAME]"
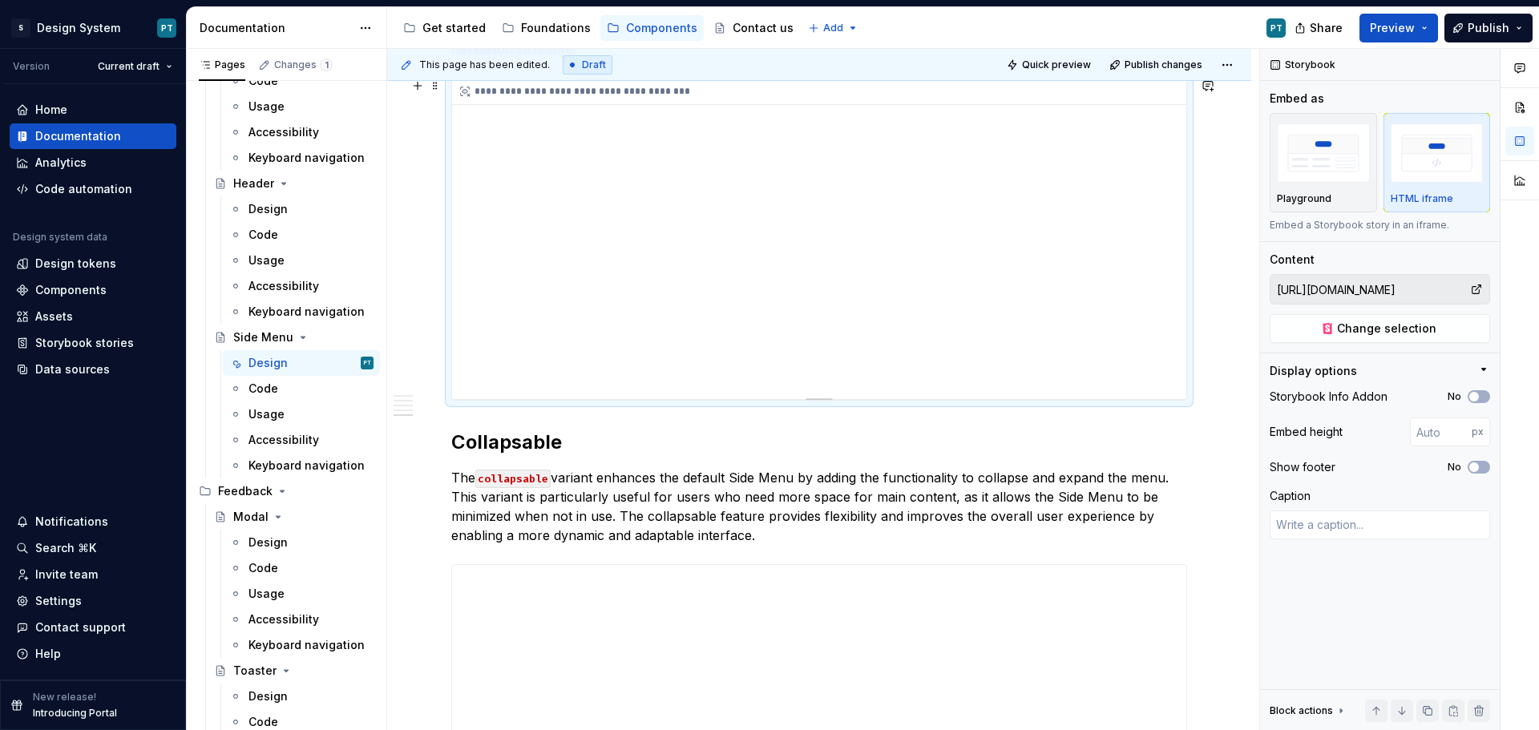
click at [1015, 348] on div "**********" at bounding box center [819, 239] width 734 height 321
type textarea "*"
click at [1428, 441] on input "number" at bounding box center [1441, 432] width 62 height 29
type input "600"
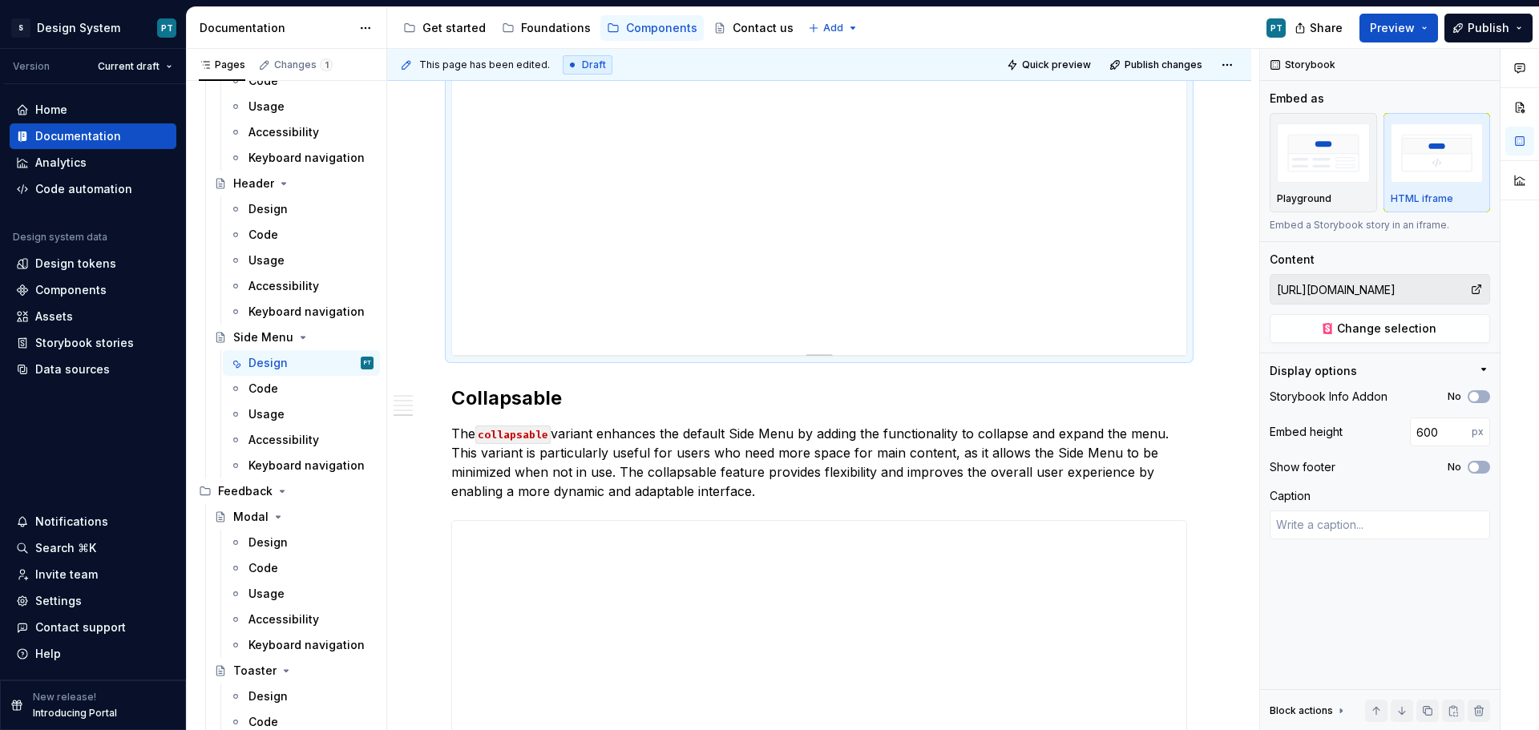
scroll to position [2645, 0]
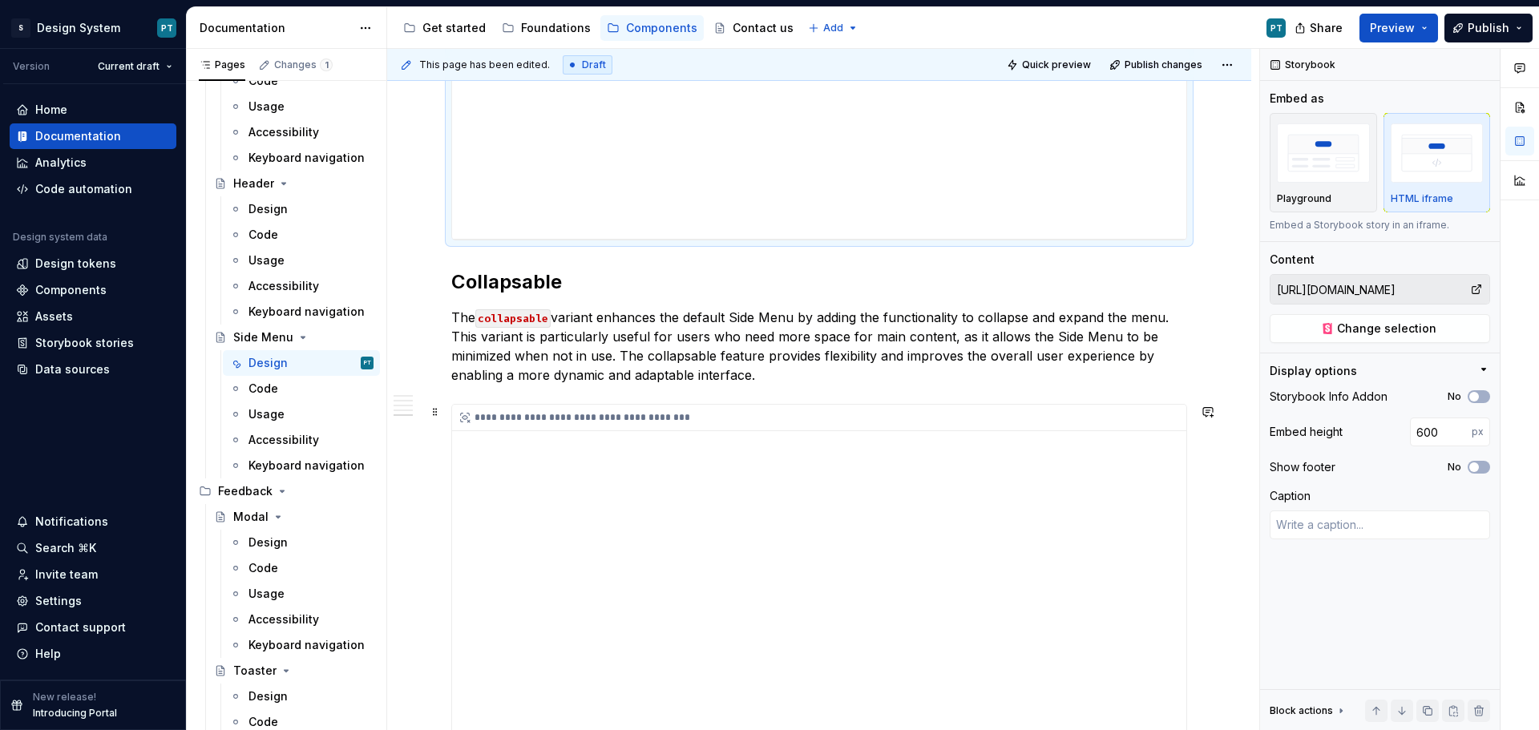
click at [862, 561] on div "**********" at bounding box center [819, 605] width 734 height 401
type textarea "*"
type input "[URL][DOMAIN_NAME]"
type input "500"
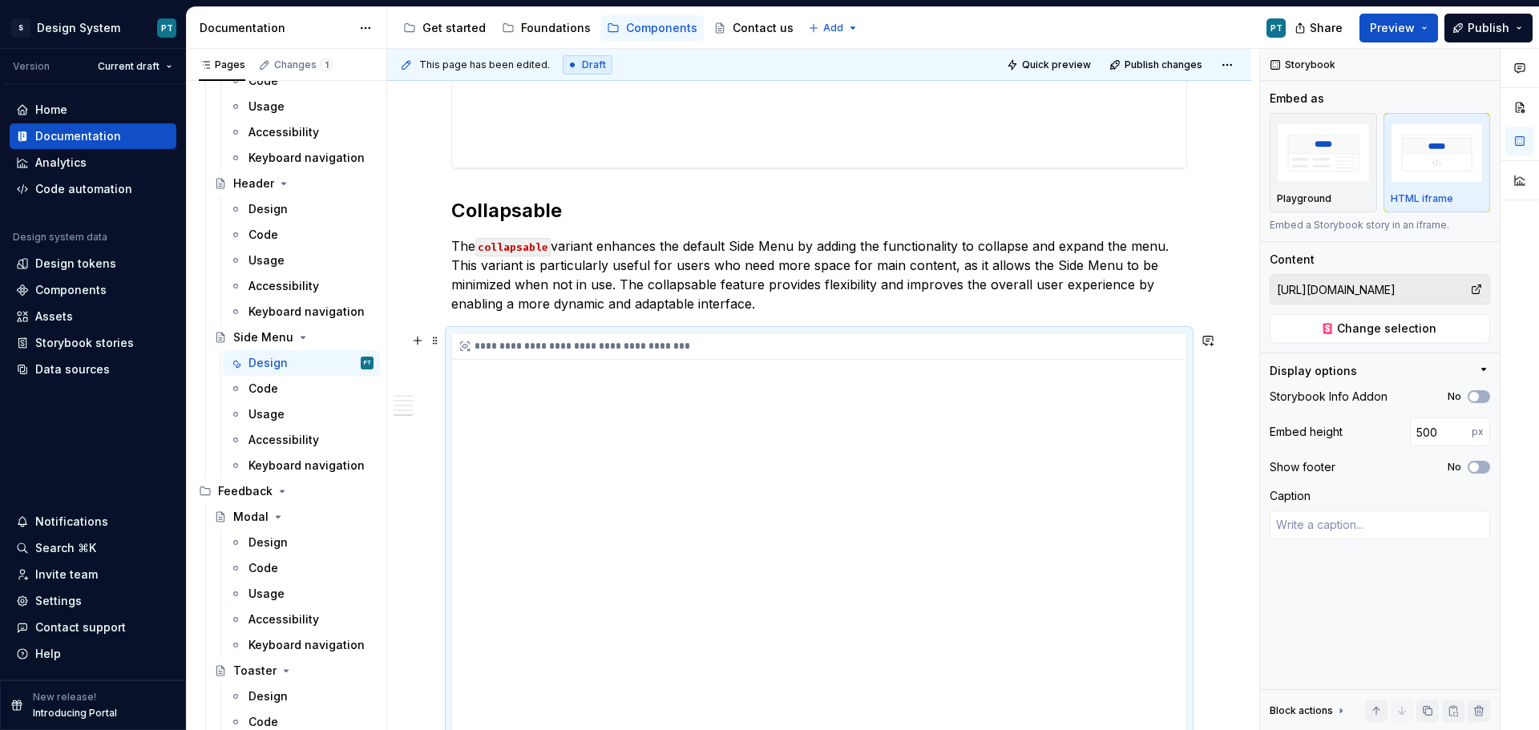
scroll to position [2805, 0]
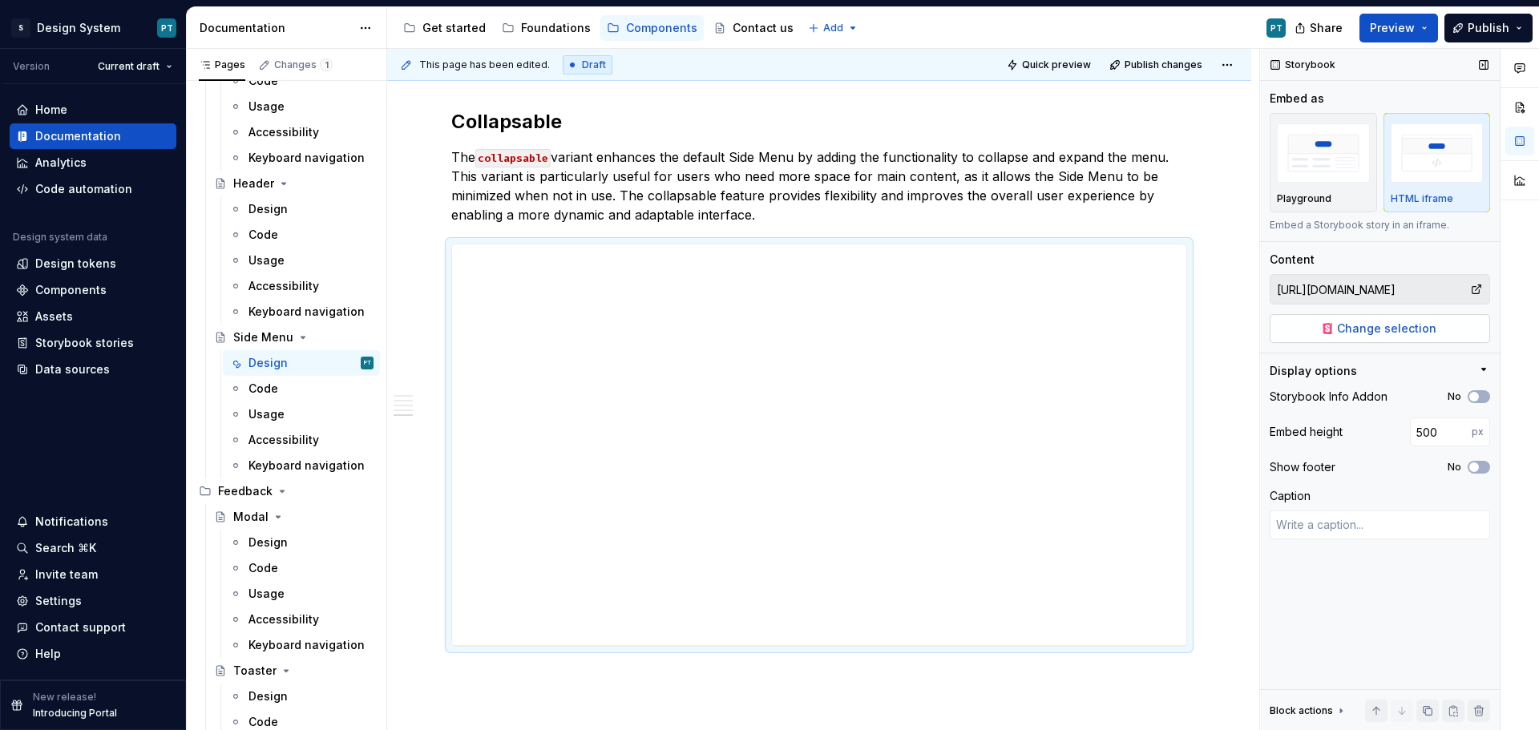
click at [1440, 328] on button "Change selection" at bounding box center [1380, 328] width 220 height 29
type textarea "*"
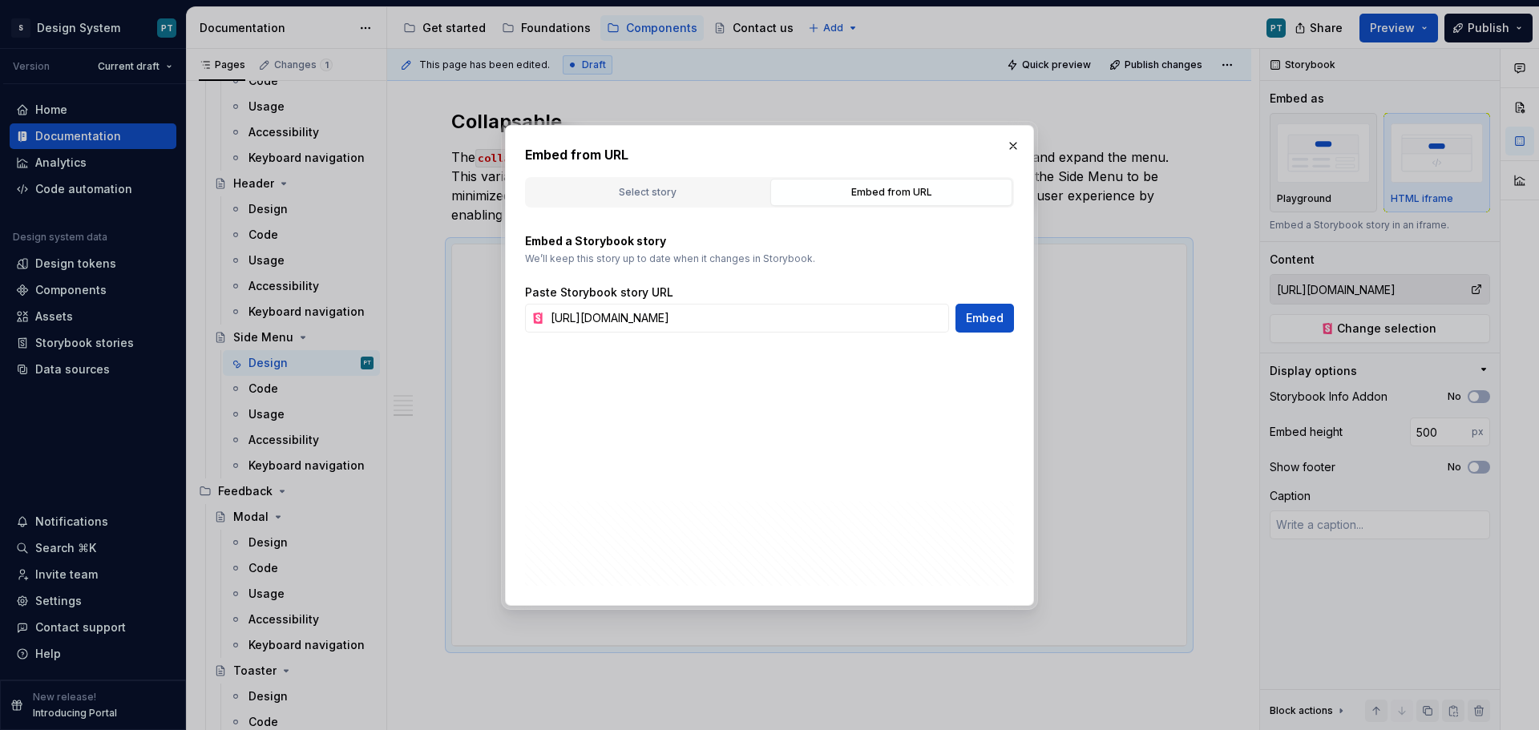
scroll to position [0, 0]
drag, startPoint x: 946, startPoint y: 317, endPoint x: 418, endPoint y: 307, distance: 527.5
click at [418, 307] on div "Embed from URL Select story Embed from URL No Storybook connected Connect a Sto…" at bounding box center [769, 365] width 1539 height 730
type input "[URL][DOMAIN_NAME]"
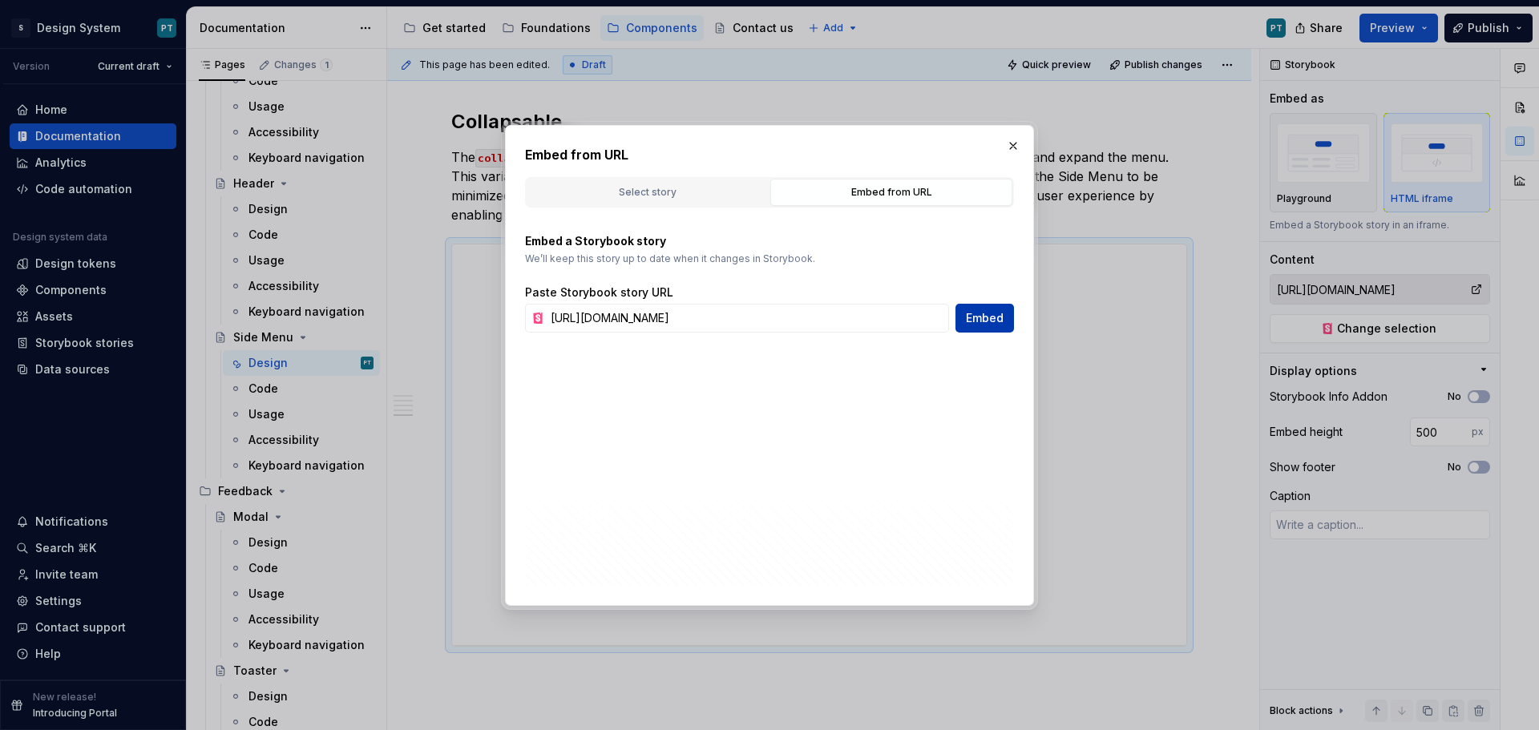
click at [991, 320] on span "Embed" at bounding box center [985, 318] width 38 height 16
type textarea "*"
type input "[URL][DOMAIN_NAME]"
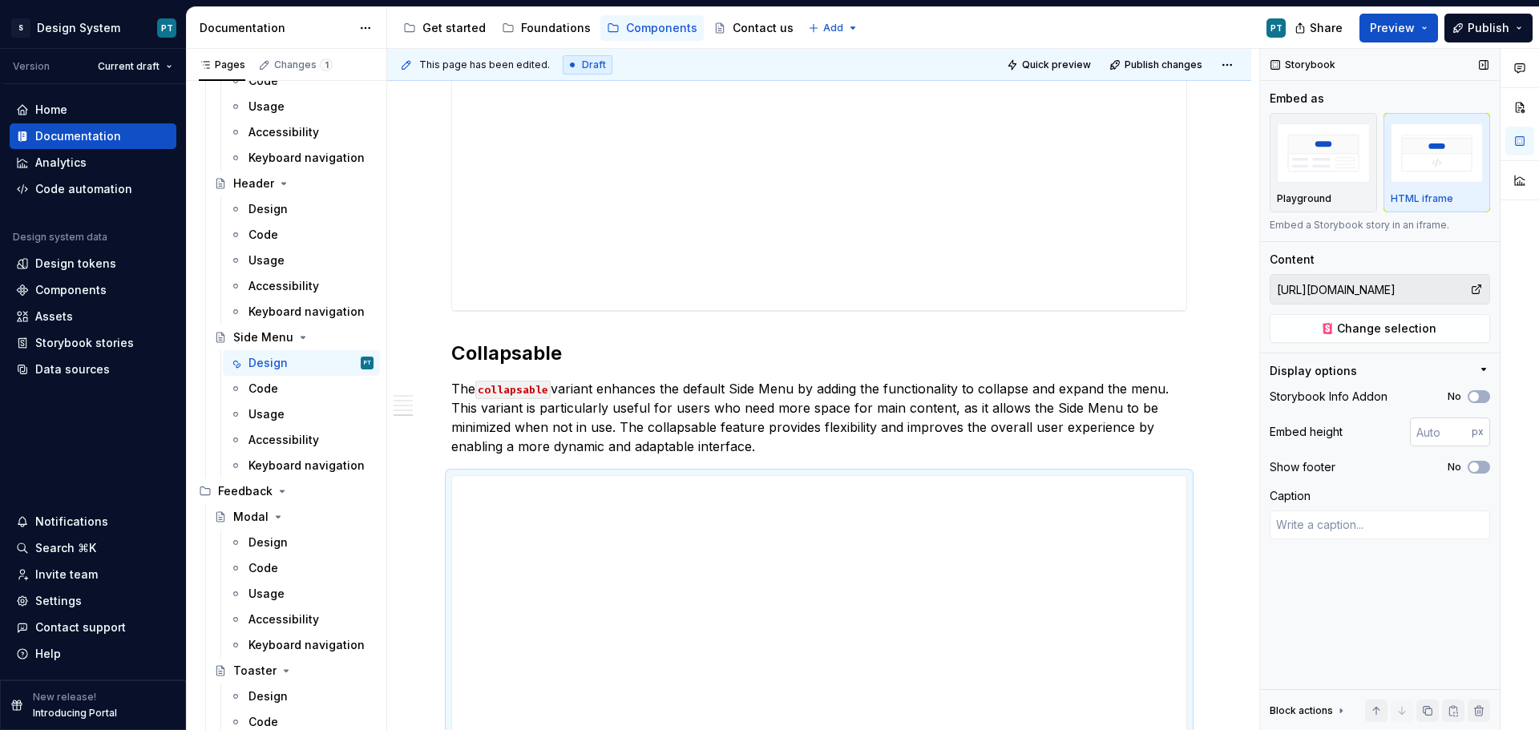
scroll to position [2805, 0]
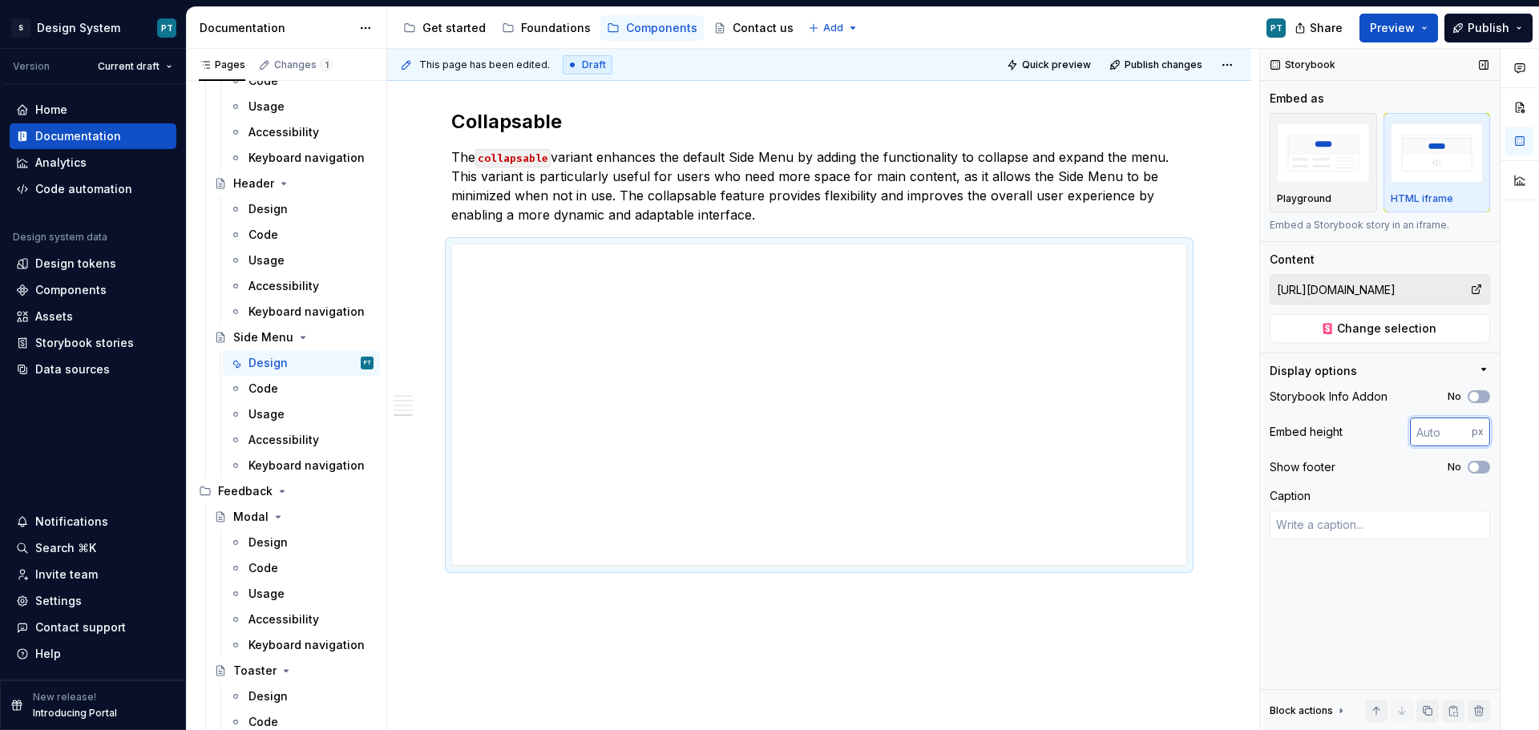
click at [1423, 434] on input "number" at bounding box center [1441, 432] width 62 height 29
type input "600"
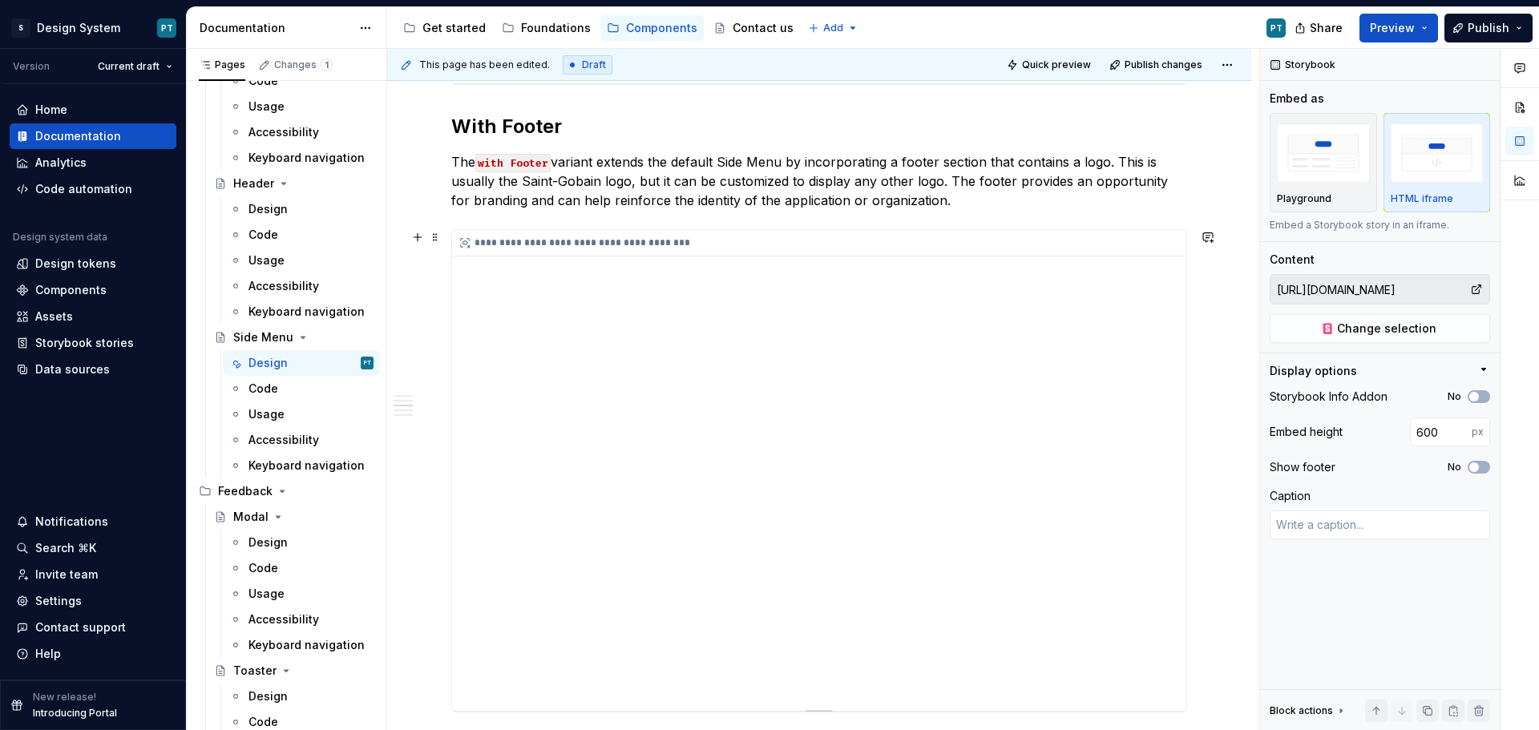
scroll to position [1523, 0]
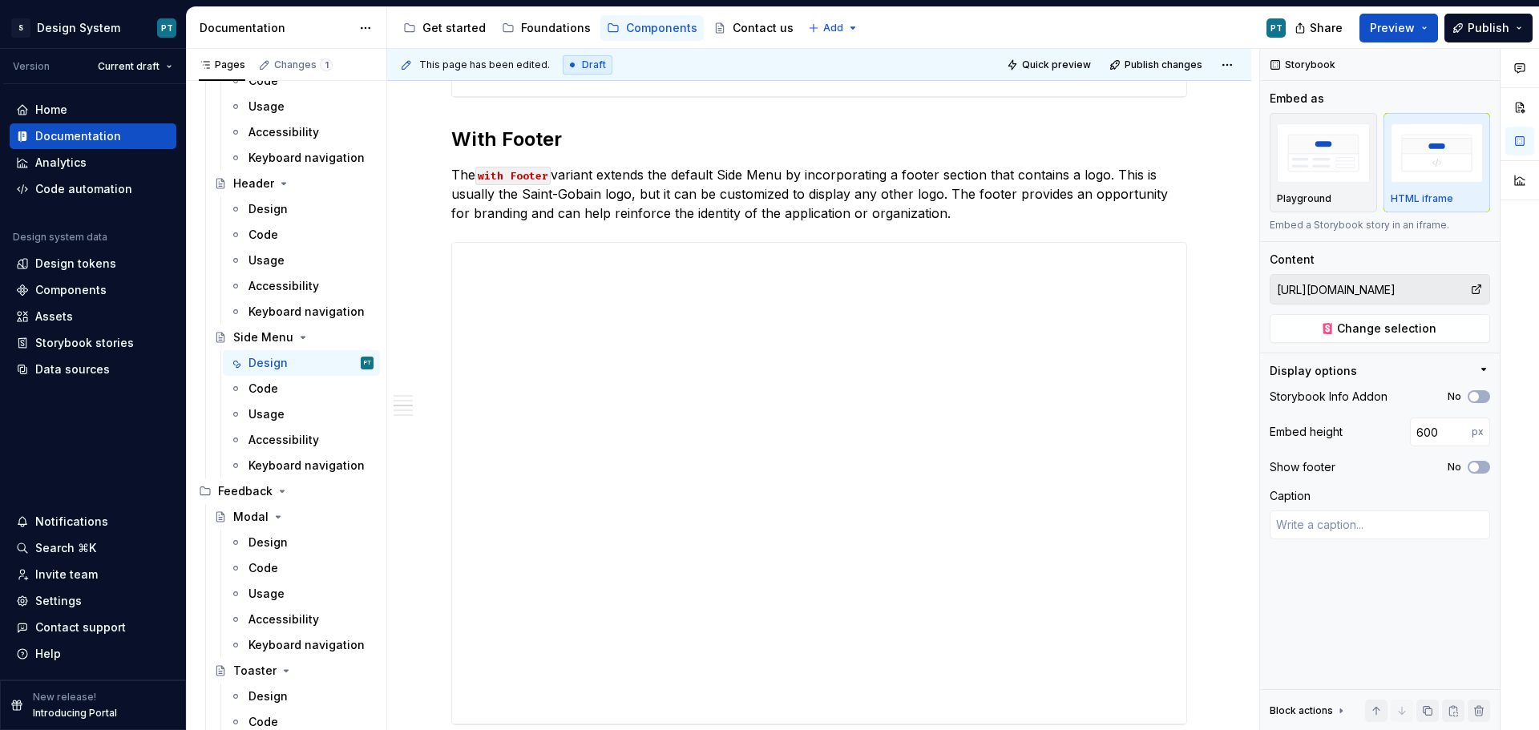
click at [273, 394] on div "Code" at bounding box center [263, 389] width 30 height 16
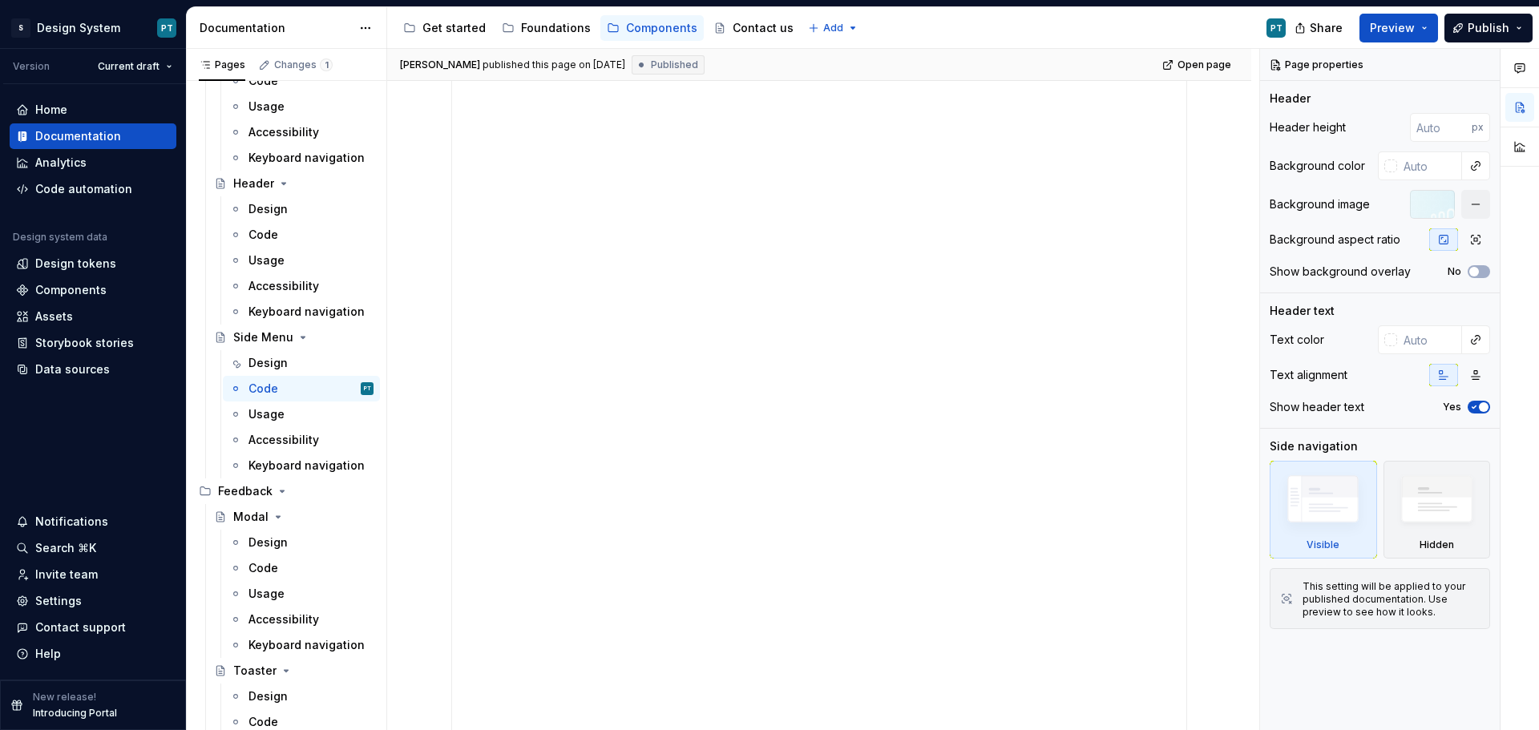
scroll to position [561, 0]
click at [1501, 33] on span "Publish" at bounding box center [1489, 28] width 42 height 16
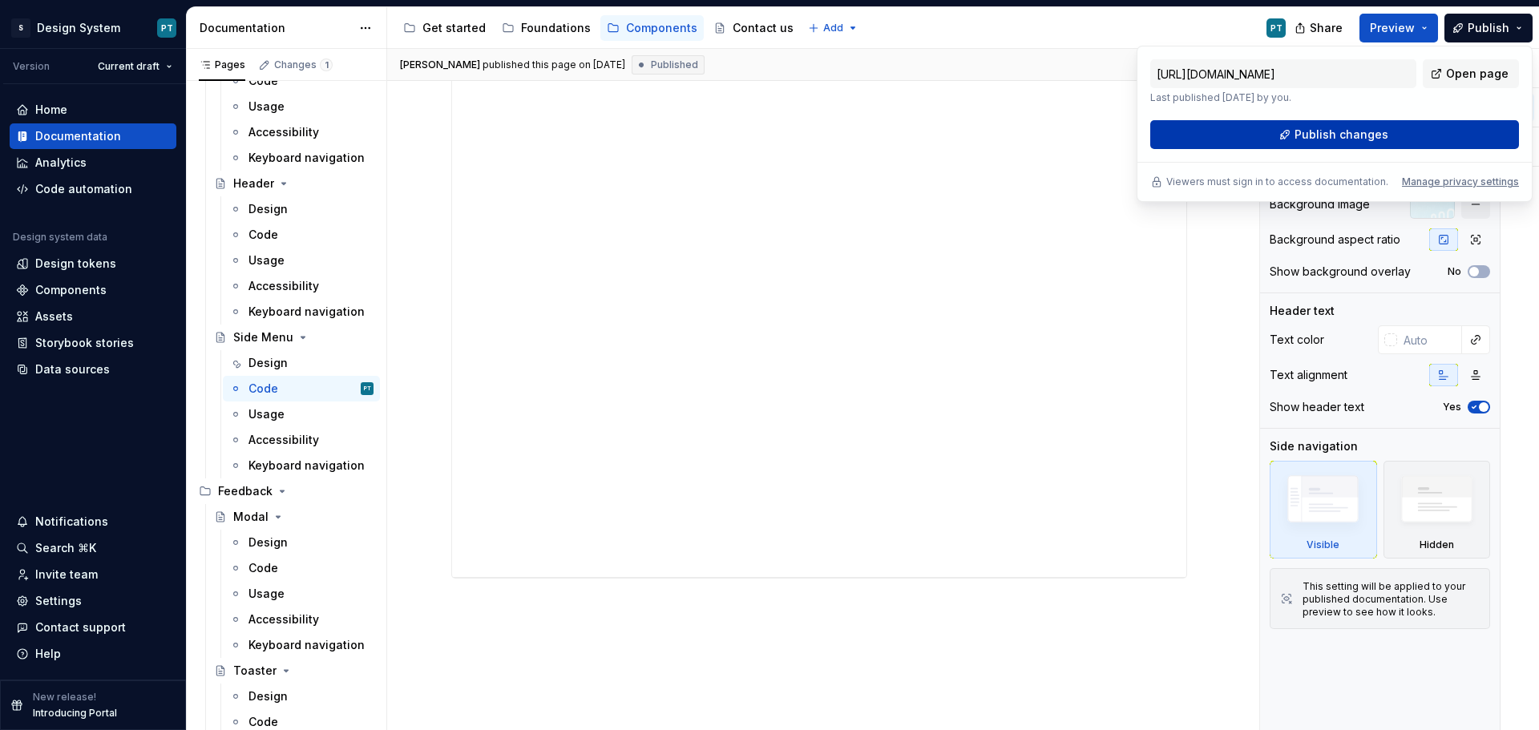
click at [1397, 135] on button "Publish changes" at bounding box center [1334, 134] width 369 height 29
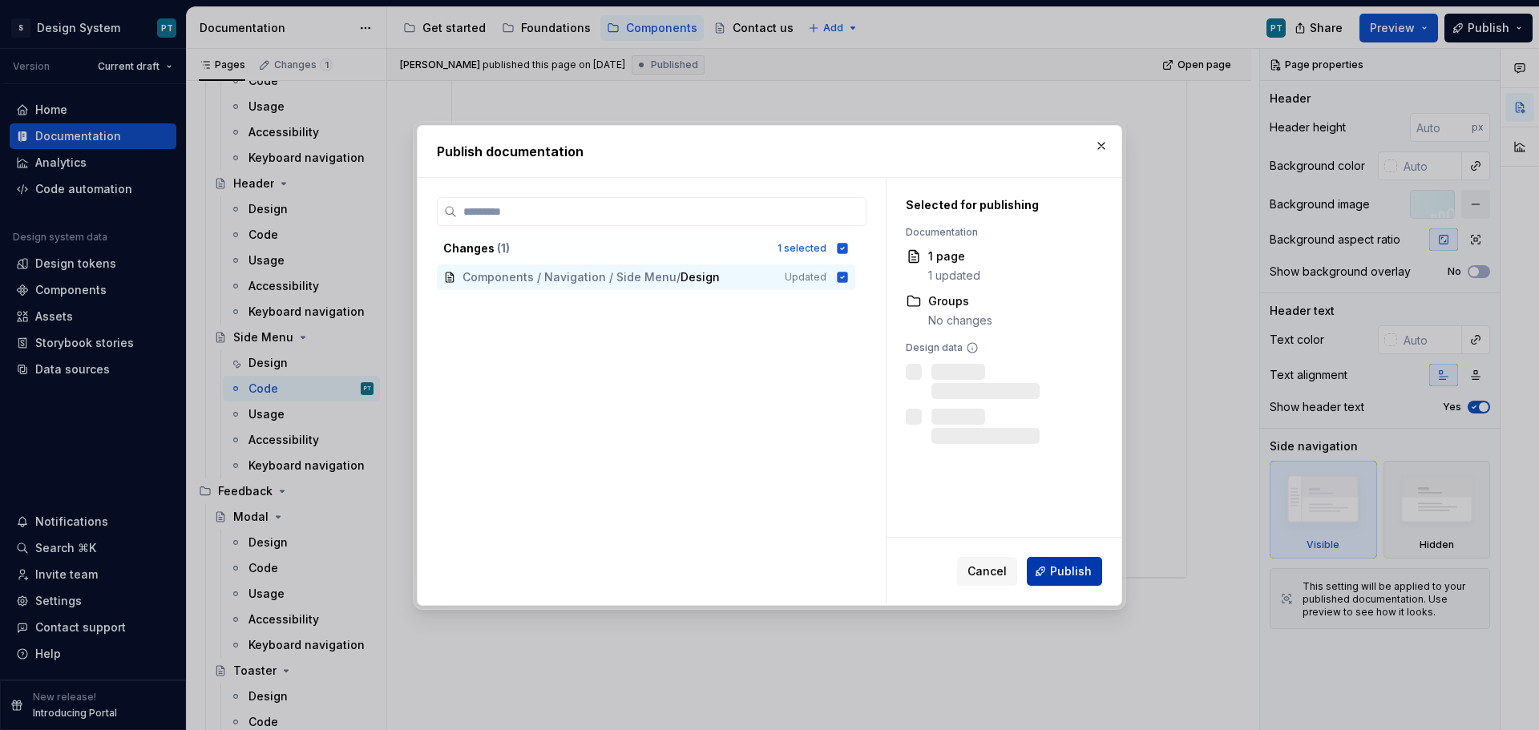
click at [1062, 567] on span "Publish" at bounding box center [1071, 571] width 42 height 16
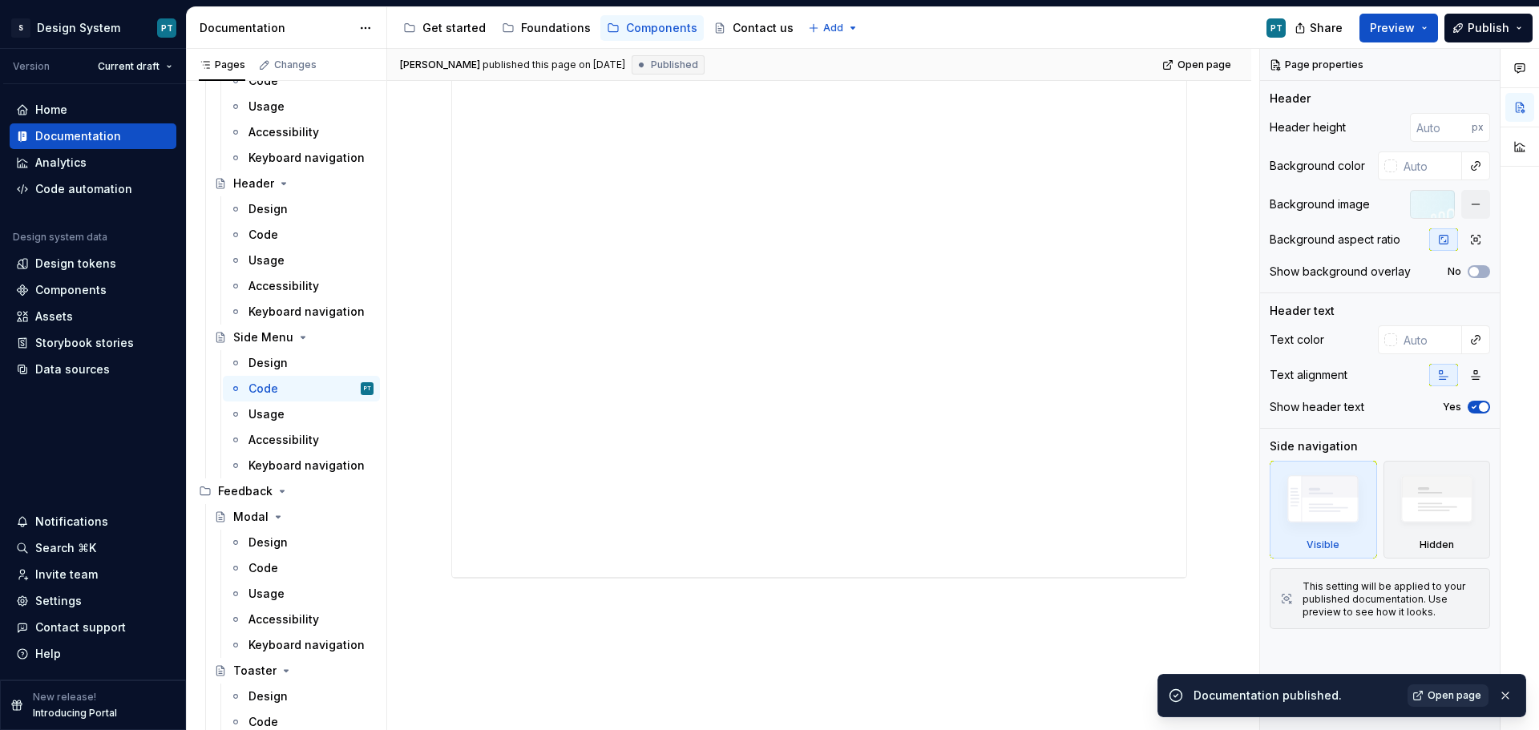
click at [1423, 698] on link "Open page" at bounding box center [1447, 695] width 81 height 22
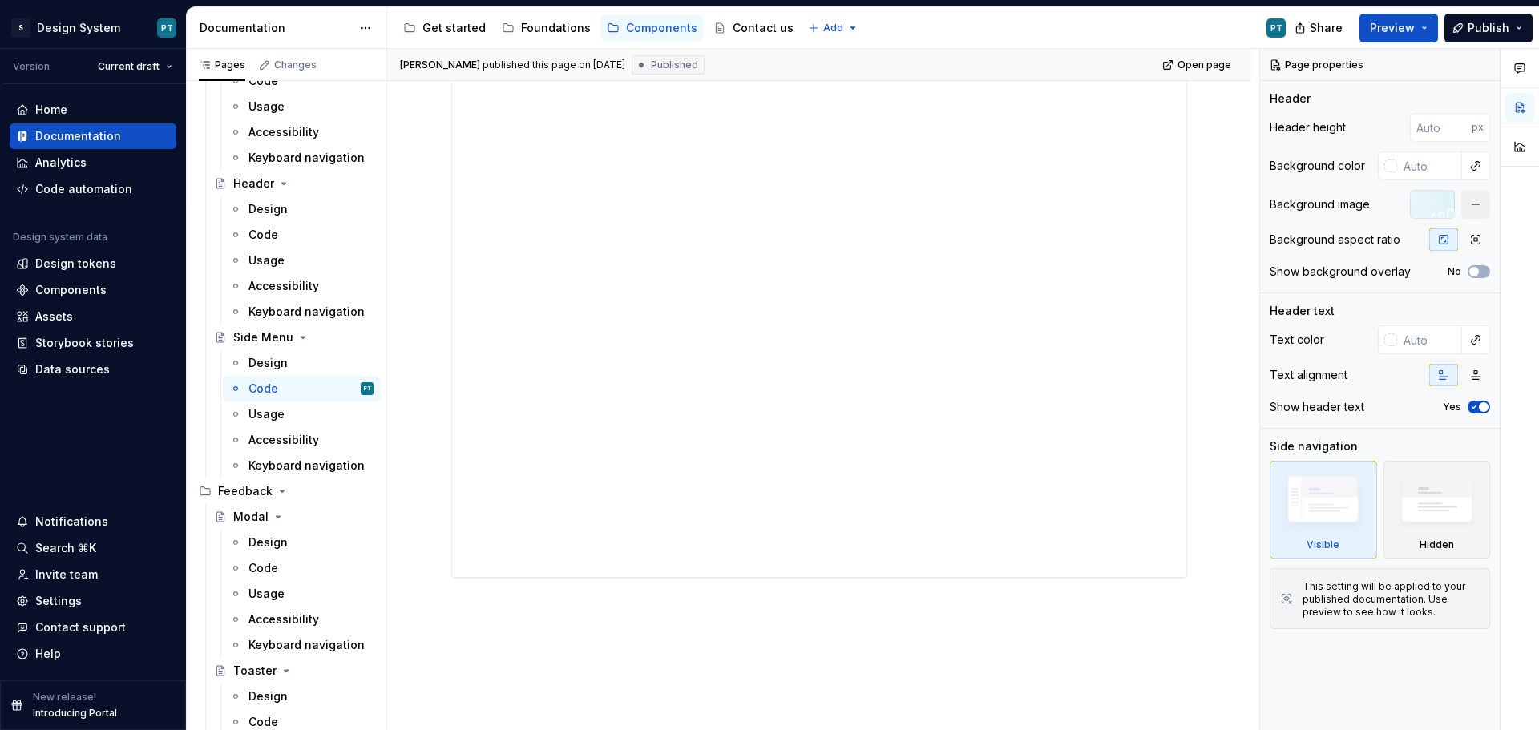
type textarea "*"
